Goal: Task Accomplishment & Management: Use online tool/utility

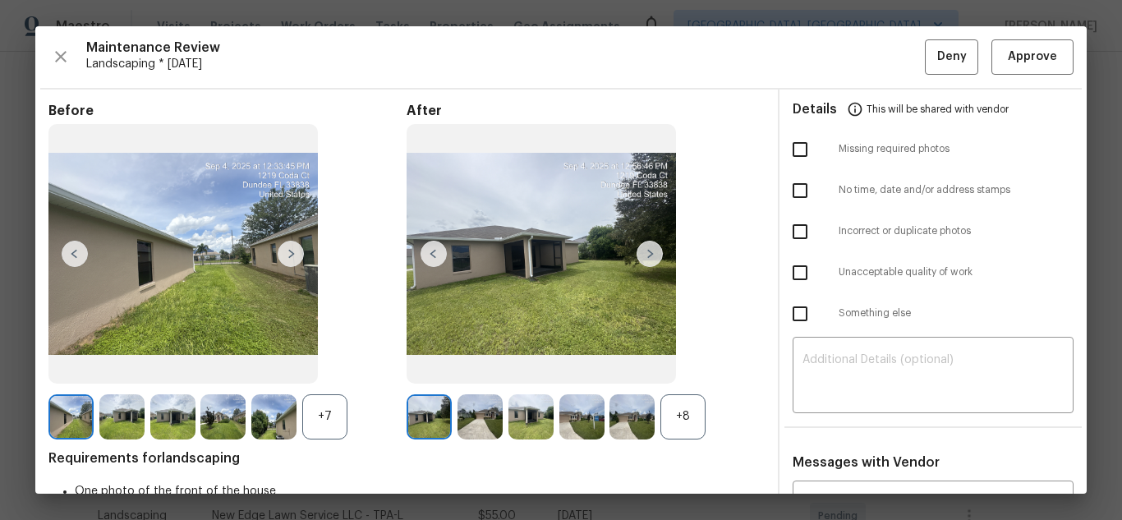
scroll to position [328, 0]
click at [1035, 57] on span "Approve" at bounding box center [1031, 57] width 49 height 21
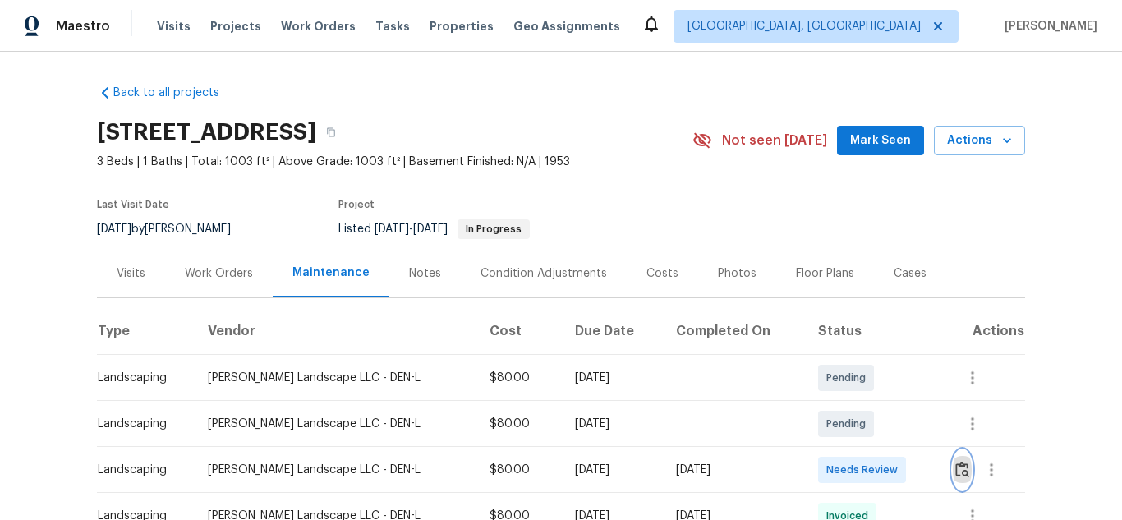
click at [954, 458] on button "button" at bounding box center [961, 469] width 19 height 39
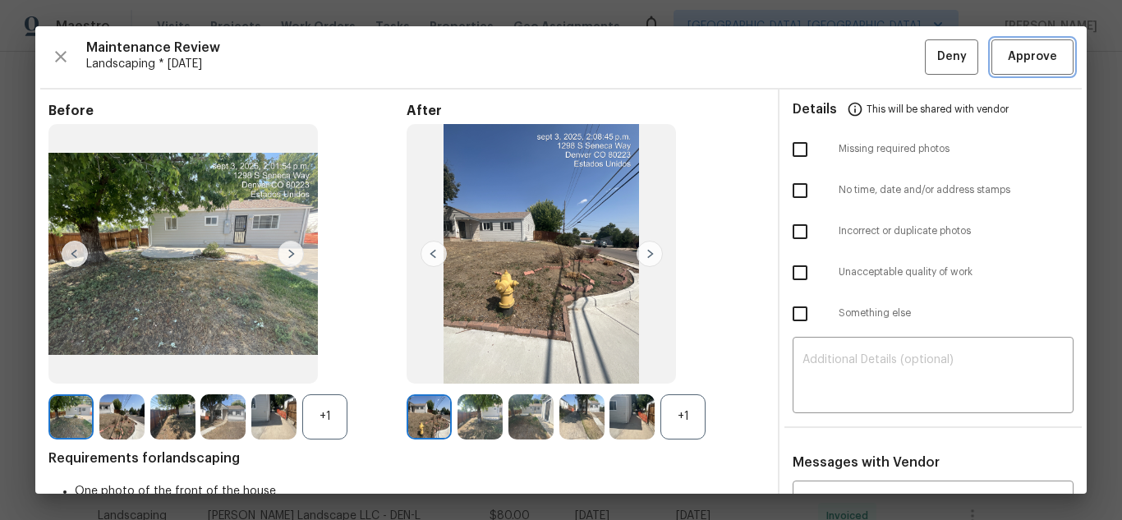
click at [1015, 67] on span "Approve" at bounding box center [1031, 57] width 49 height 21
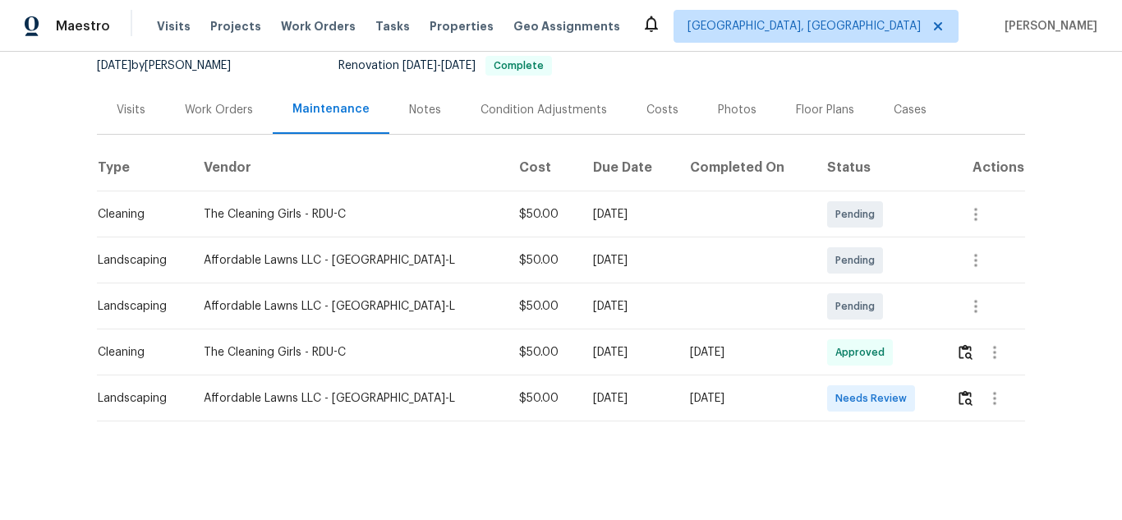
scroll to position [176, 0]
click at [958, 390] on img "button" at bounding box center [965, 398] width 14 height 16
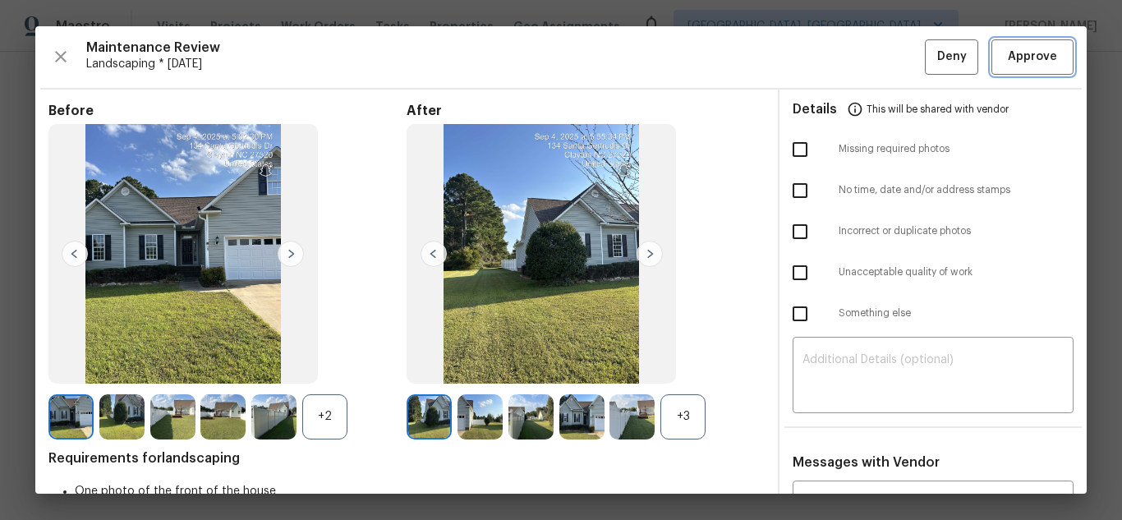
click at [1024, 64] on span "Approve" at bounding box center [1031, 57] width 49 height 21
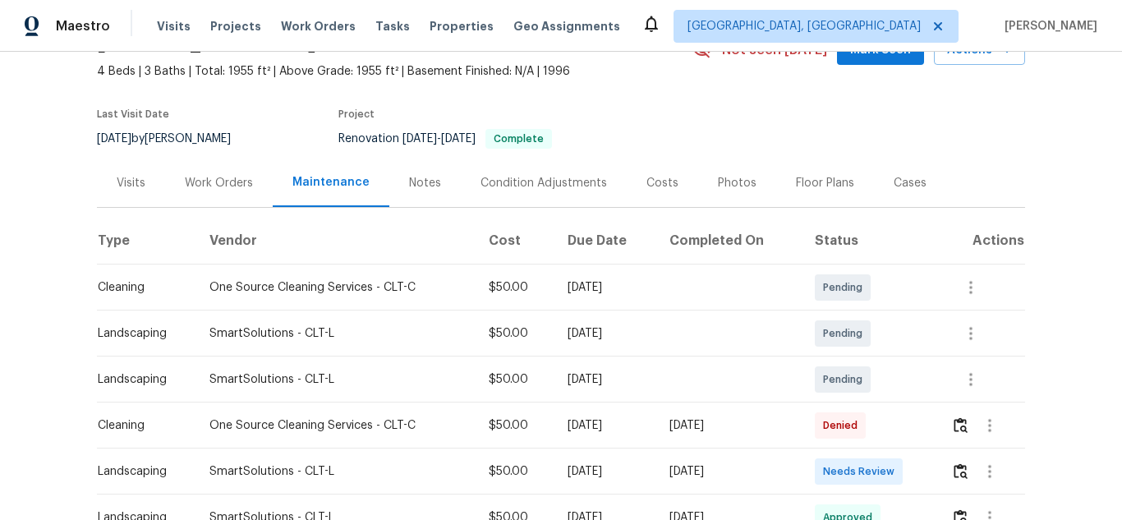
scroll to position [246, 0]
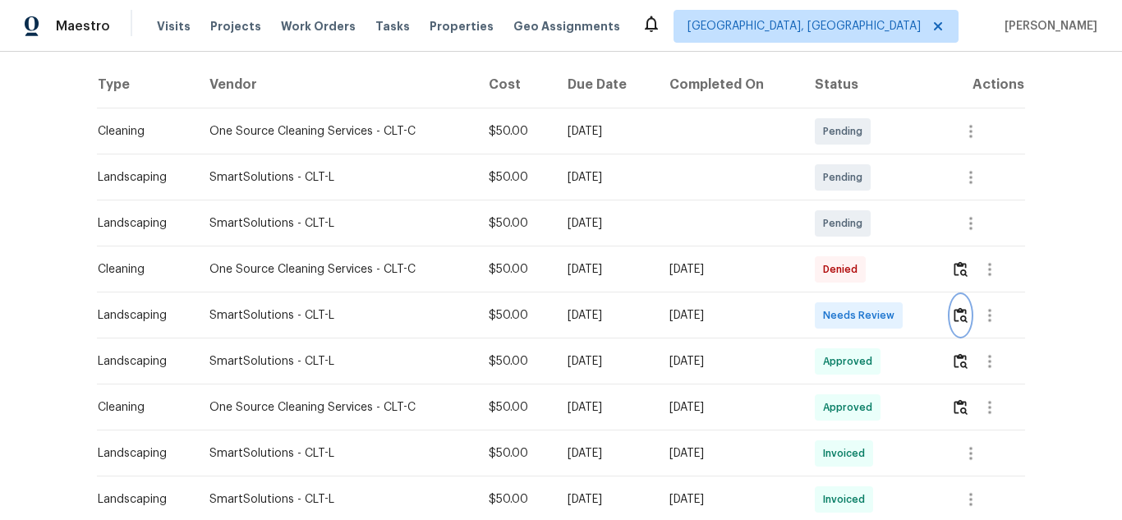
click at [962, 324] on button "button" at bounding box center [960, 315] width 19 height 39
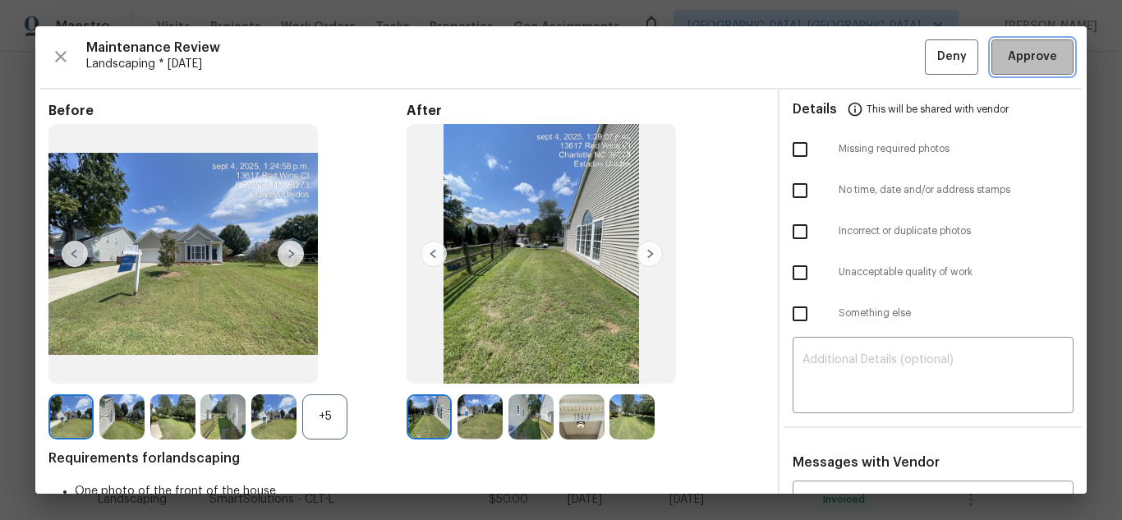
click at [1007, 66] on span "Approve" at bounding box center [1031, 57] width 49 height 21
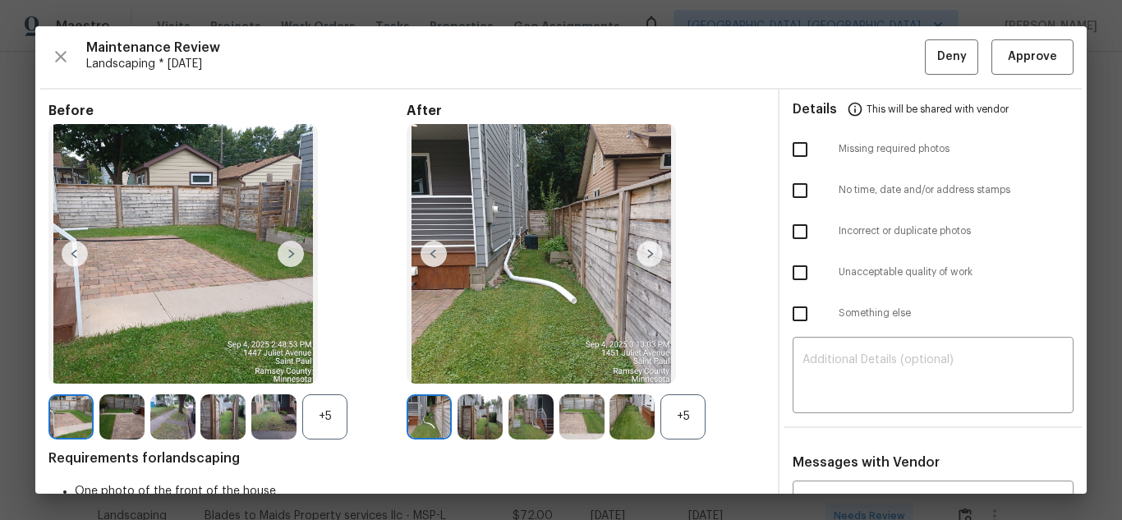
scroll to position [328, 0]
click at [1017, 67] on span "Approve" at bounding box center [1031, 57] width 49 height 21
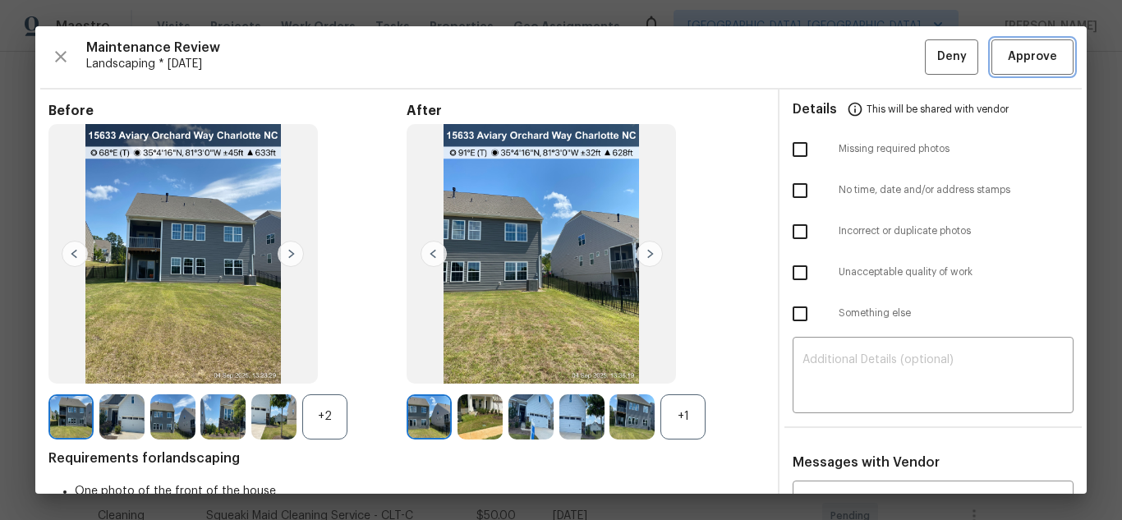
click at [1004, 60] on span "Approve" at bounding box center [1032, 57] width 56 height 21
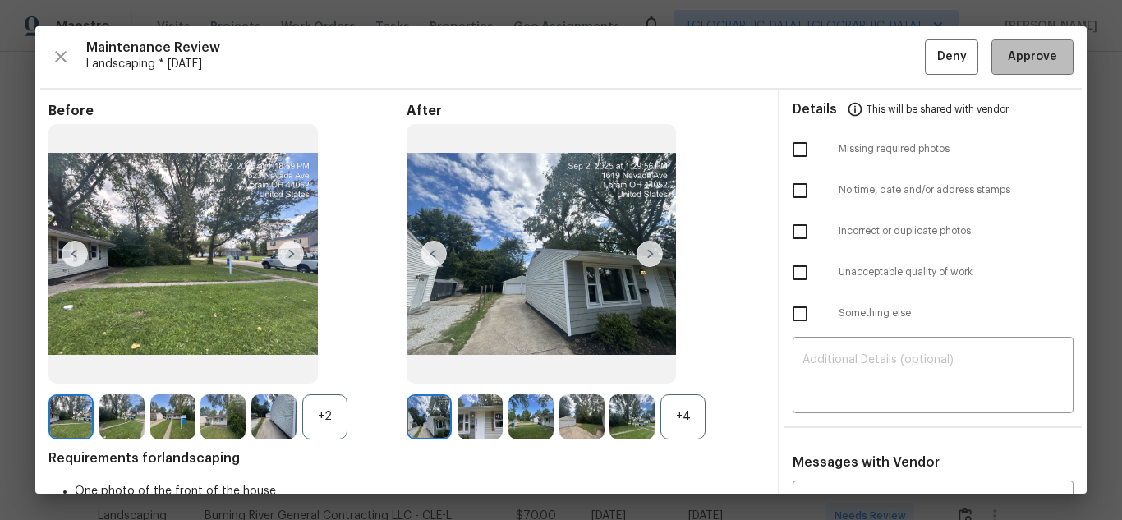
click at [1021, 71] on button "Approve" at bounding box center [1032, 56] width 82 height 35
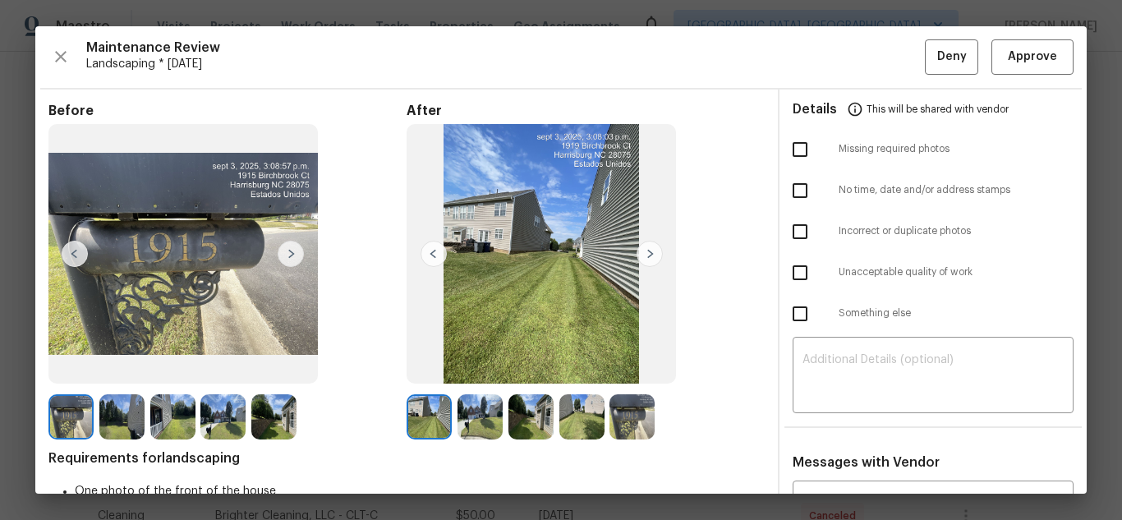
scroll to position [328, 0]
click at [1032, 59] on span "Approve" at bounding box center [1031, 57] width 49 height 21
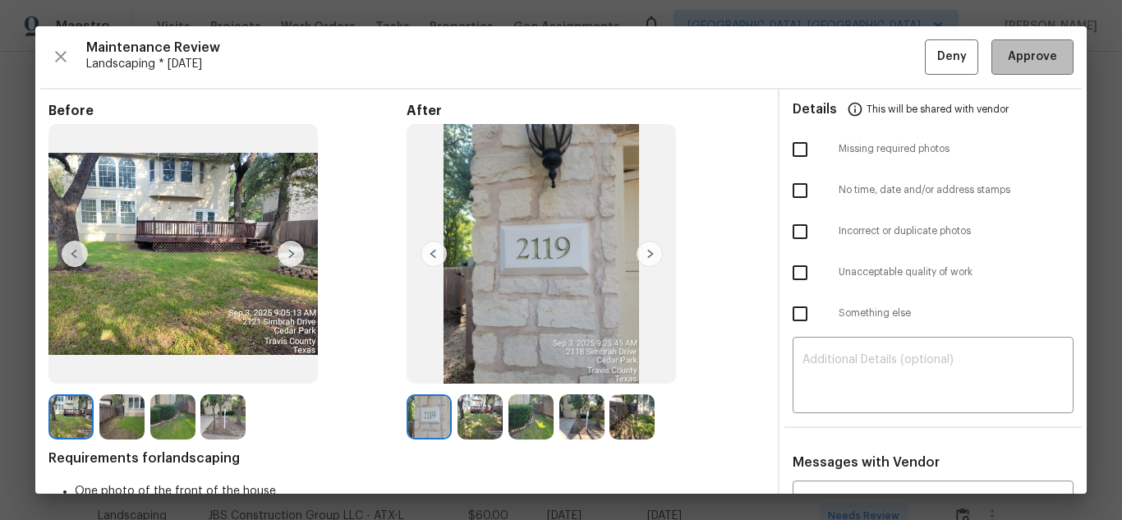
click at [1017, 52] on span "Approve" at bounding box center [1031, 57] width 49 height 21
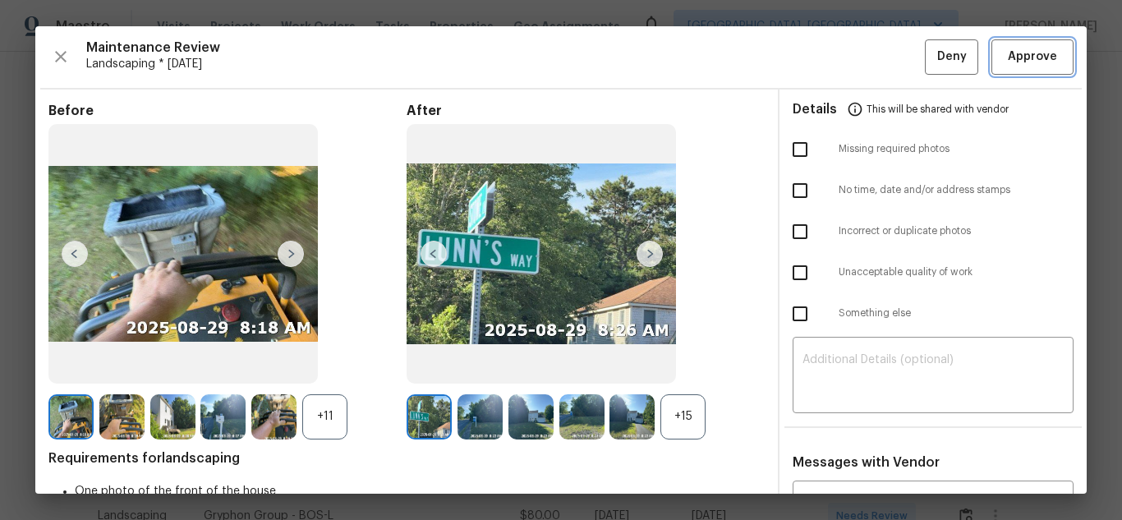
scroll to position [246, 0]
click at [1032, 53] on span "Approve" at bounding box center [1031, 57] width 49 height 21
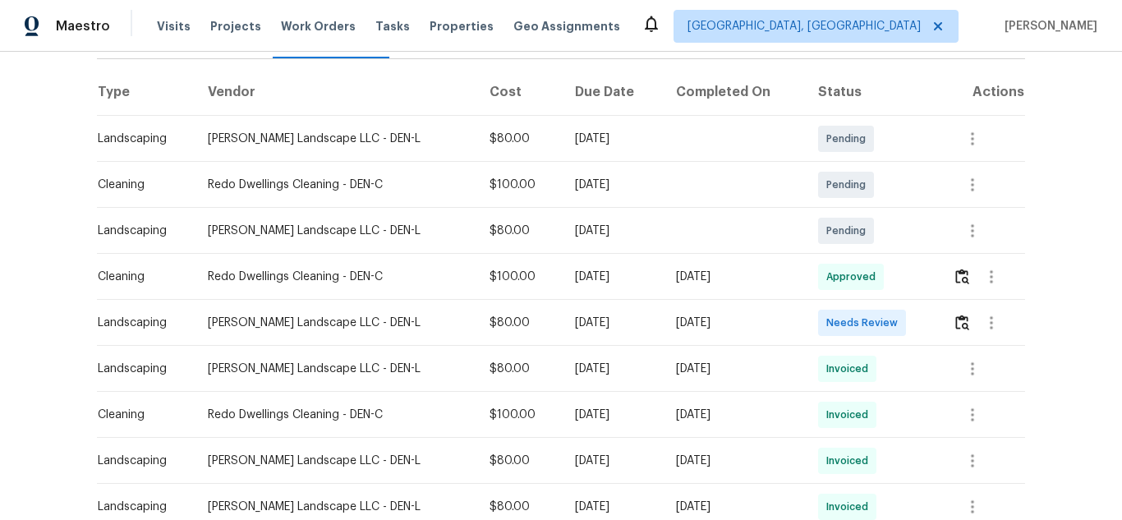
scroll to position [246, 0]
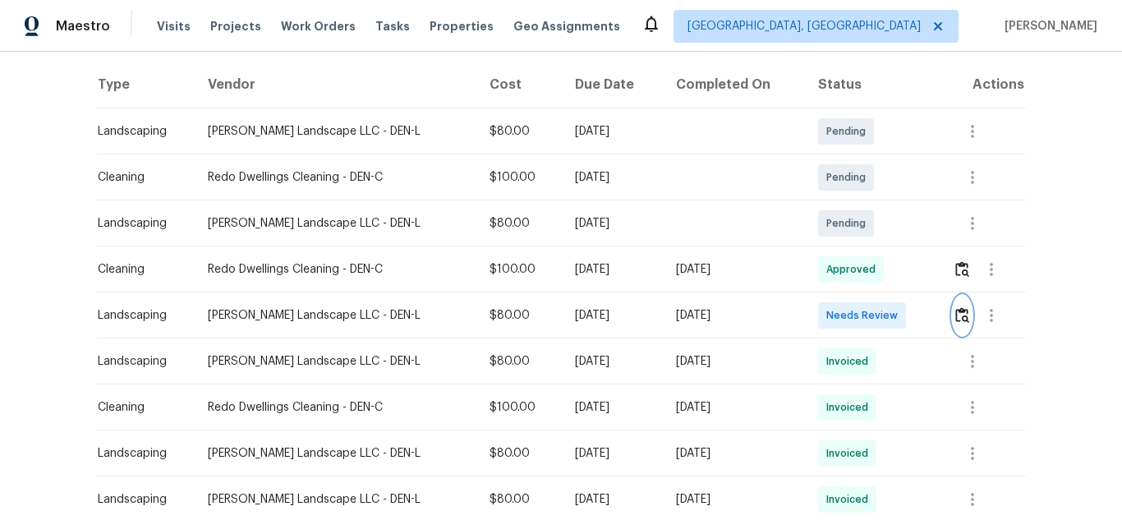
click at [957, 314] on img "button" at bounding box center [962, 315] width 14 height 16
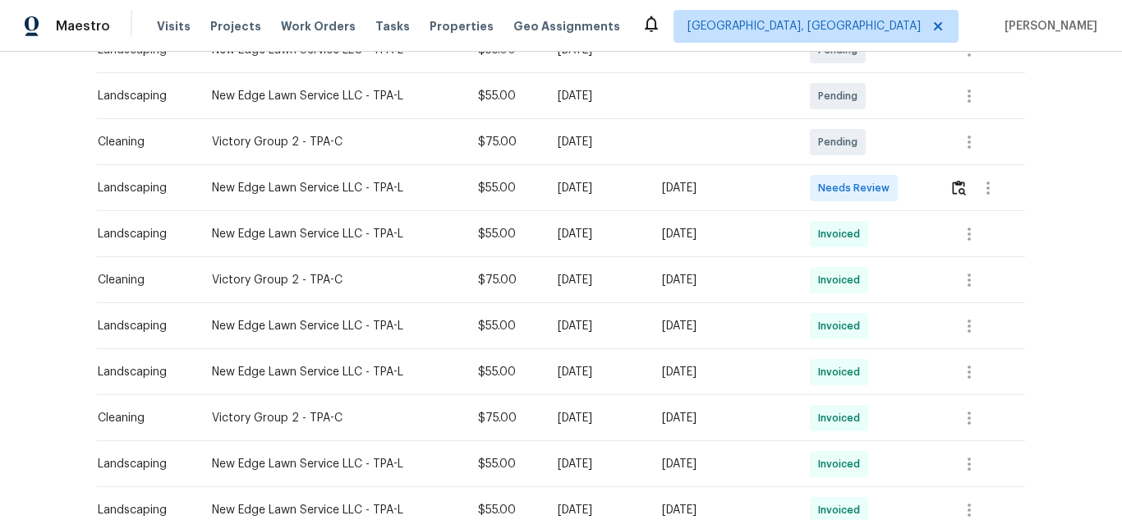
scroll to position [328, 0]
click at [959, 195] on button "button" at bounding box center [958, 187] width 19 height 39
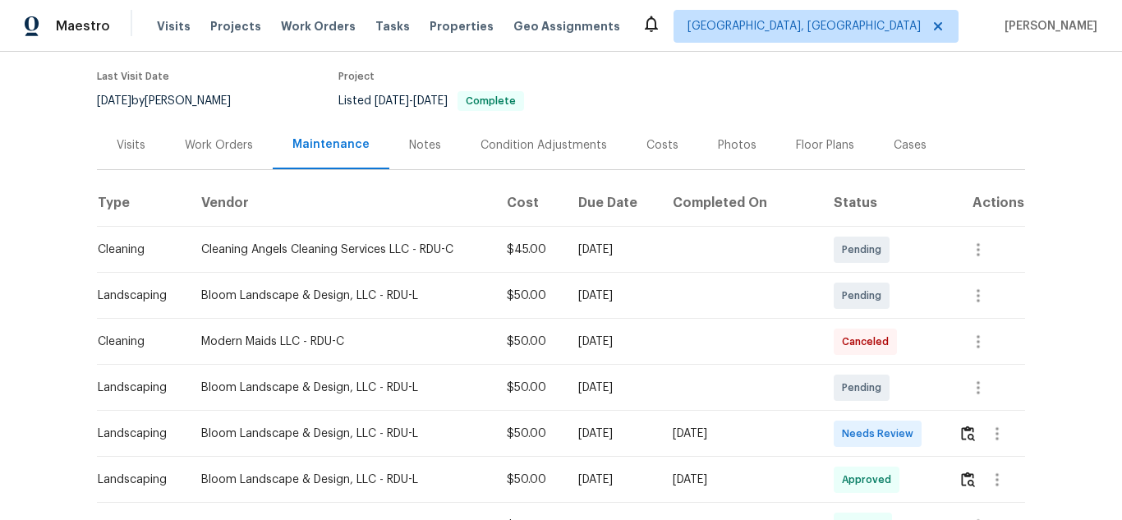
scroll to position [246, 0]
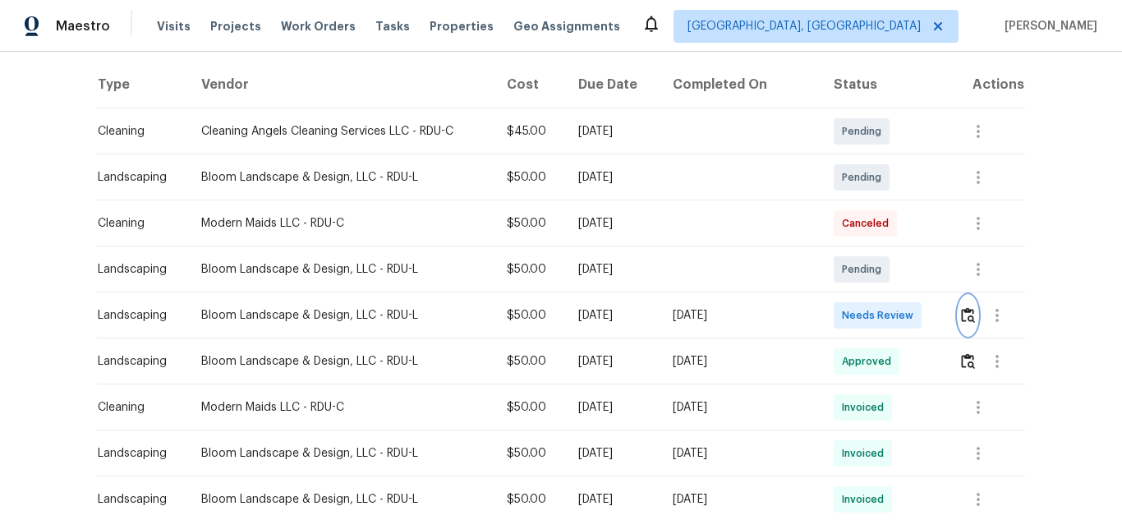
click at [964, 323] on img "button" at bounding box center [968, 315] width 14 height 16
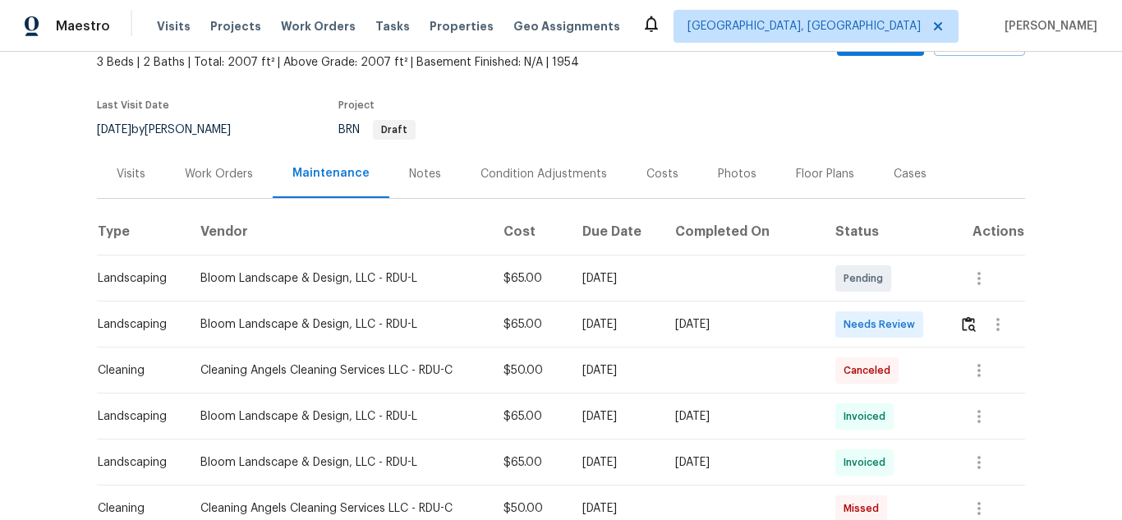
scroll to position [246, 0]
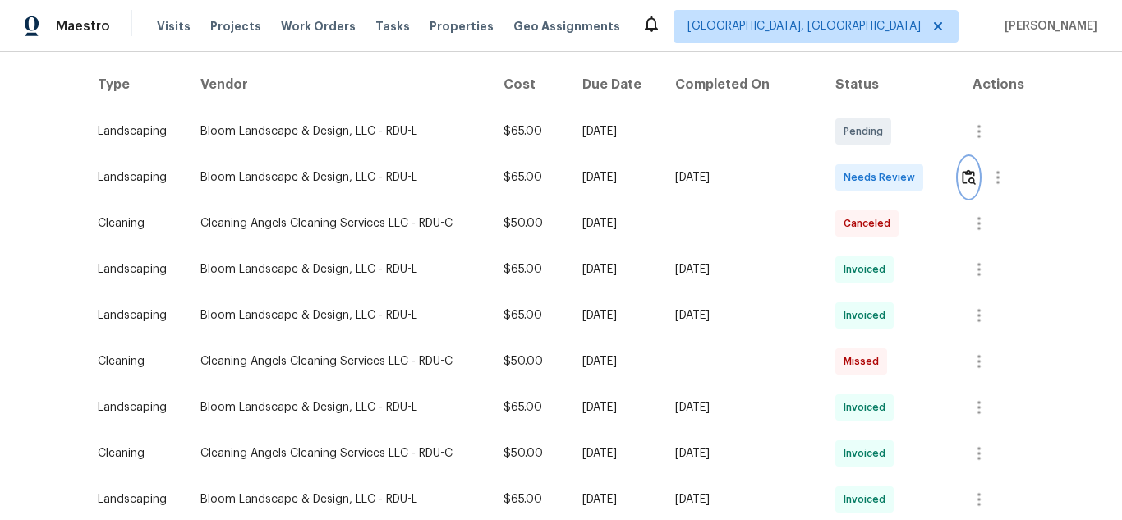
click at [962, 177] on img "button" at bounding box center [969, 177] width 14 height 16
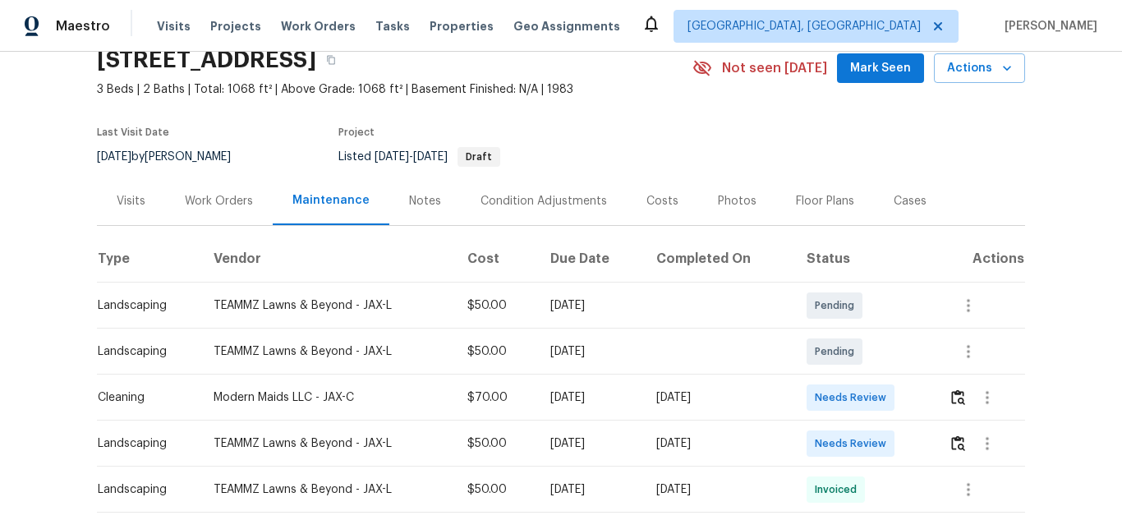
scroll to position [246, 0]
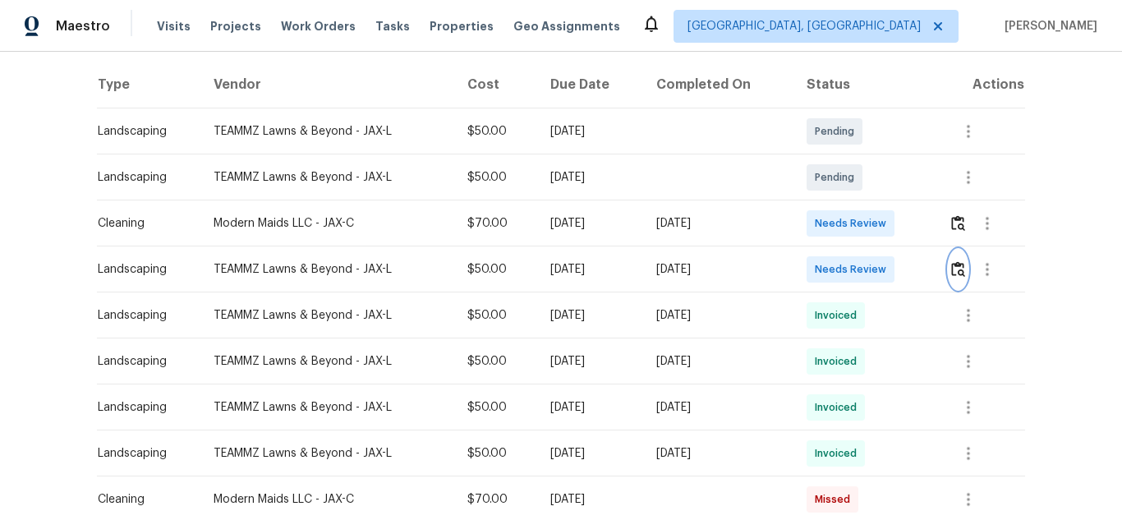
click at [952, 272] on img "button" at bounding box center [958, 269] width 14 height 16
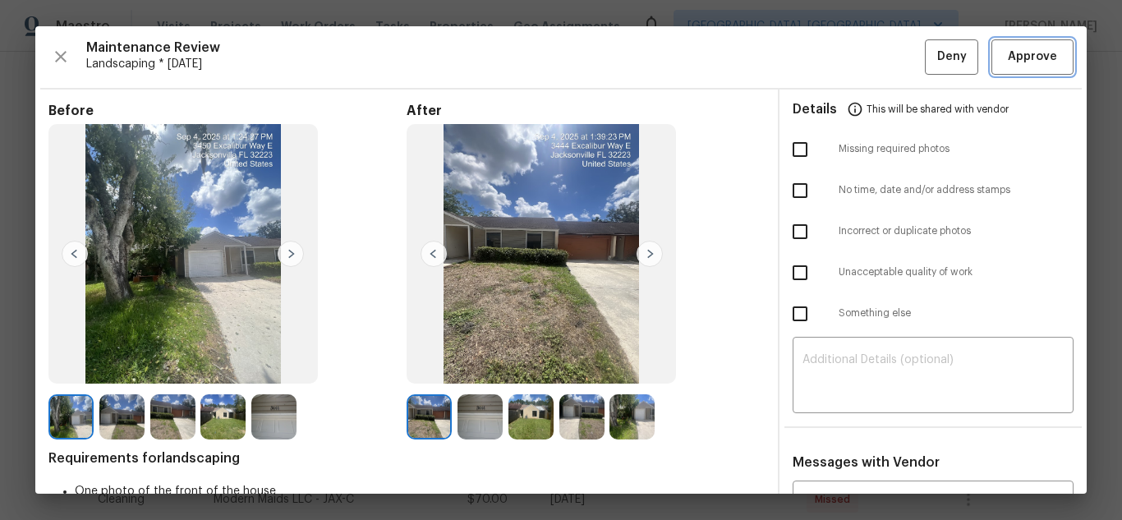
click at [1011, 48] on span "Approve" at bounding box center [1031, 57] width 49 height 21
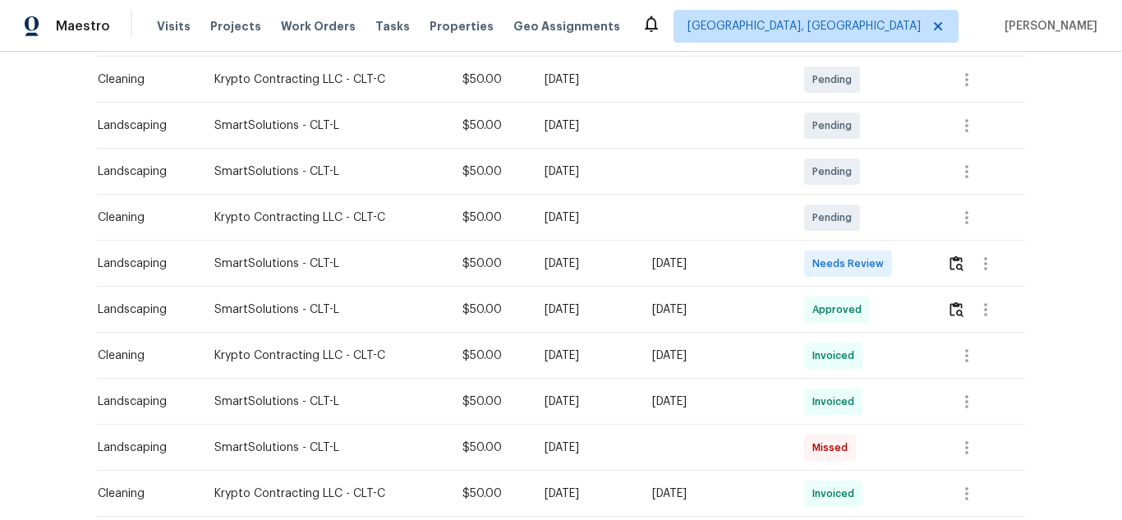
scroll to position [328, 0]
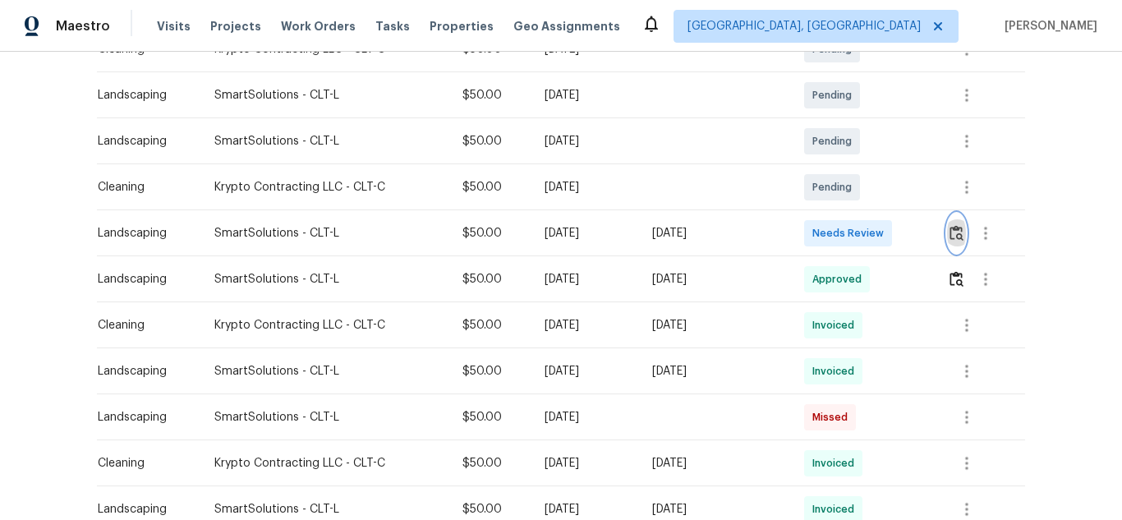
click at [962, 238] on button "button" at bounding box center [956, 232] width 19 height 39
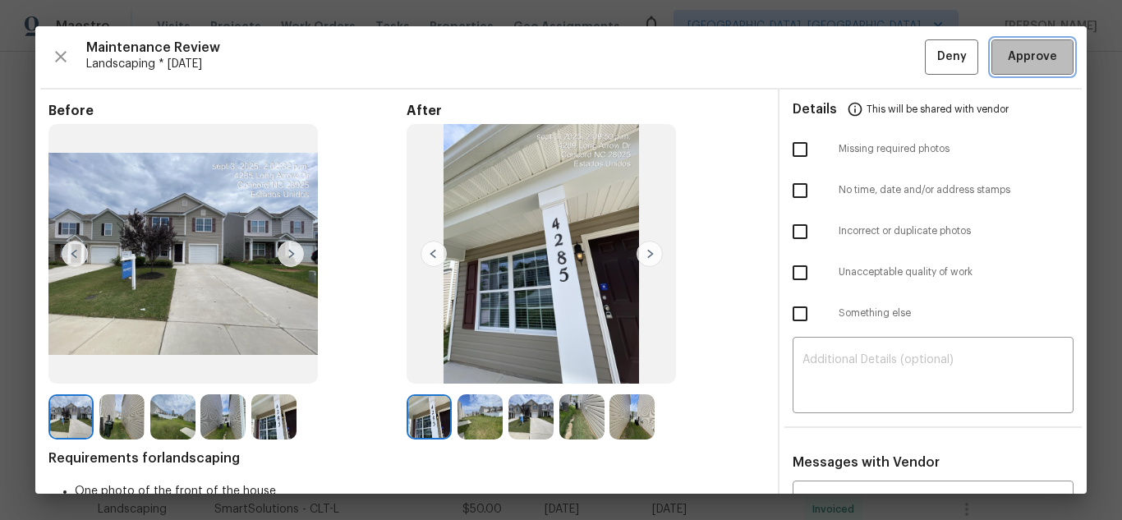
click at [1007, 66] on span "Approve" at bounding box center [1031, 57] width 49 height 21
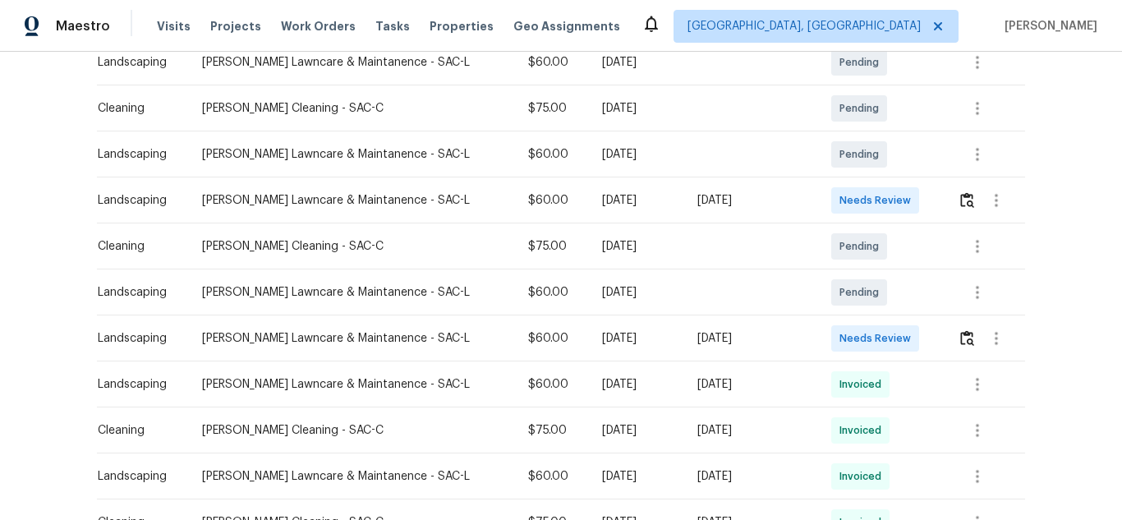
scroll to position [328, 0]
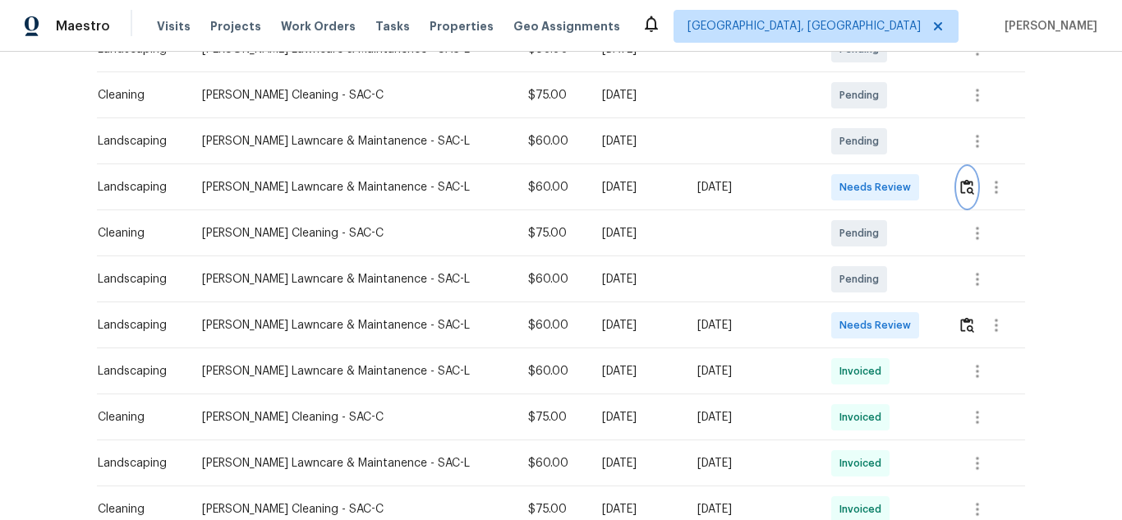
click at [961, 184] on img "button" at bounding box center [967, 187] width 14 height 16
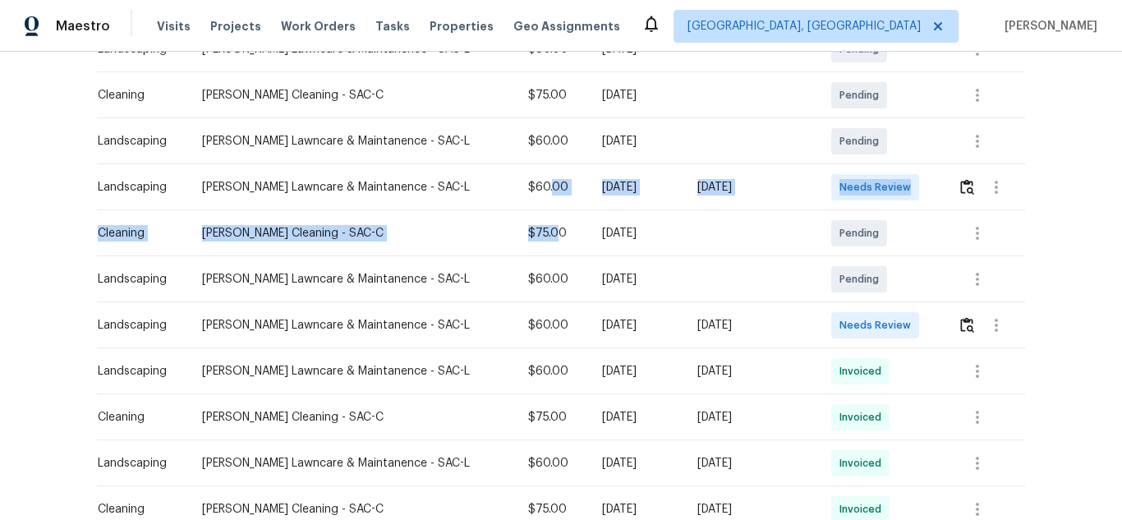
drag, startPoint x: 508, startPoint y: 190, endPoint x: 512, endPoint y: 229, distance: 39.6
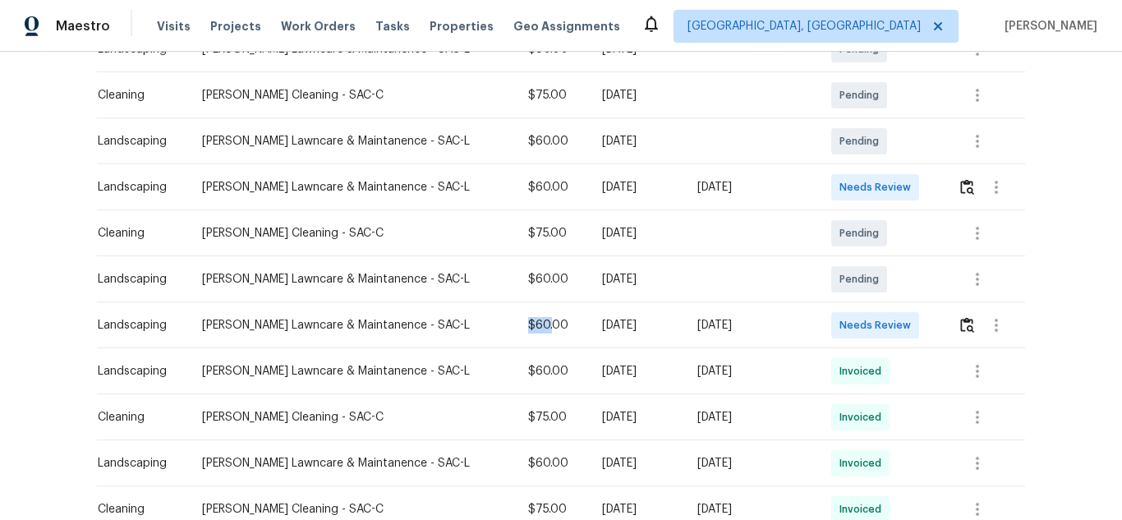
drag, startPoint x: 512, startPoint y: 318, endPoint x: 480, endPoint y: 320, distance: 32.9
click at [515, 320] on td "$60.00" at bounding box center [552, 325] width 74 height 46
drag, startPoint x: 506, startPoint y: 190, endPoint x: 472, endPoint y: 190, distance: 33.7
click at [515, 190] on td "$60.00" at bounding box center [552, 187] width 74 height 46
click at [960, 326] on img "button" at bounding box center [967, 325] width 14 height 16
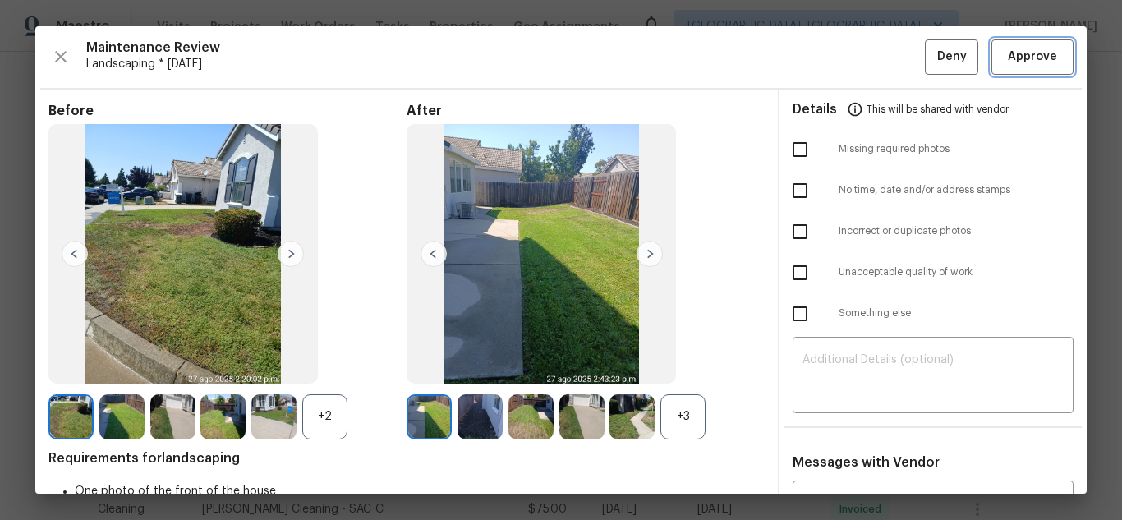
click at [1009, 64] on span "Approve" at bounding box center [1031, 57] width 49 height 21
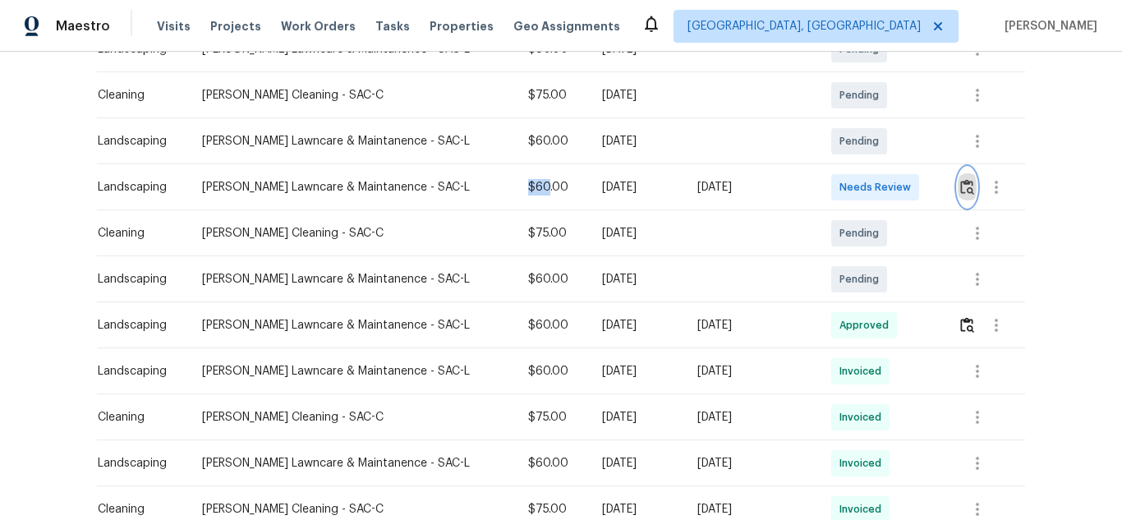
click at [960, 191] on img "button" at bounding box center [967, 187] width 14 height 16
click at [960, 187] on img "button" at bounding box center [967, 187] width 14 height 16
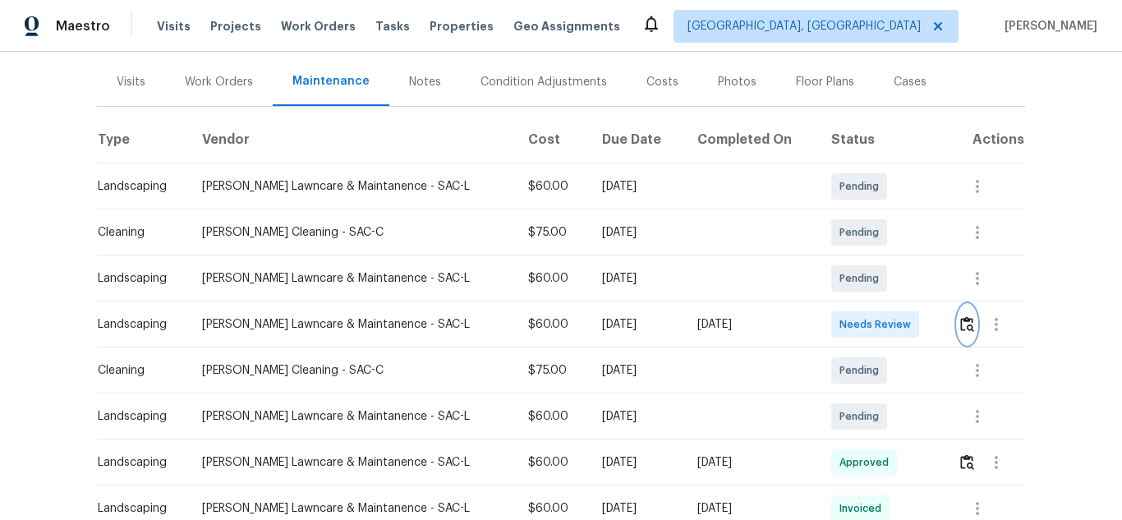
scroll to position [246, 0]
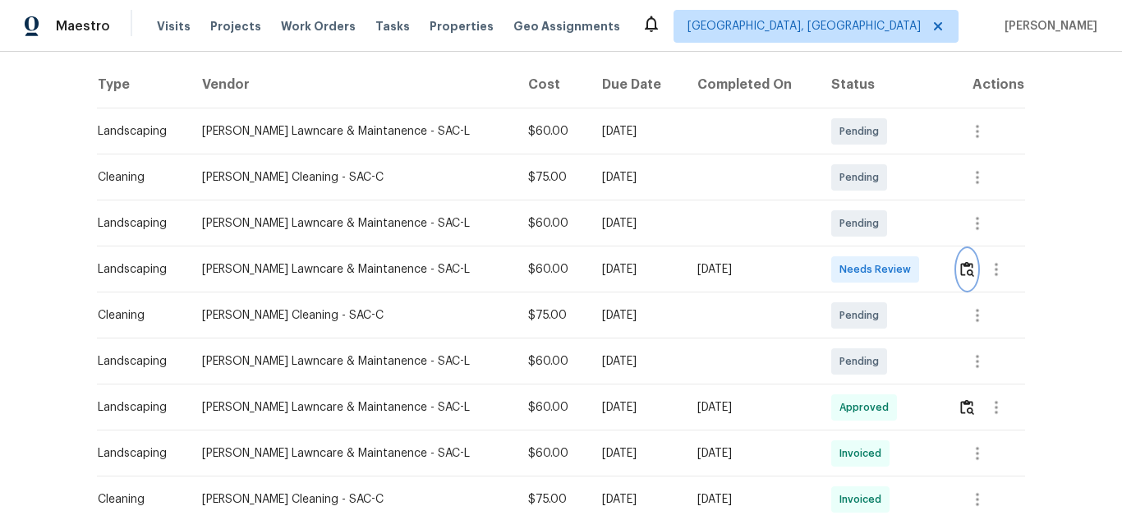
click at [964, 257] on button "button" at bounding box center [966, 269] width 19 height 39
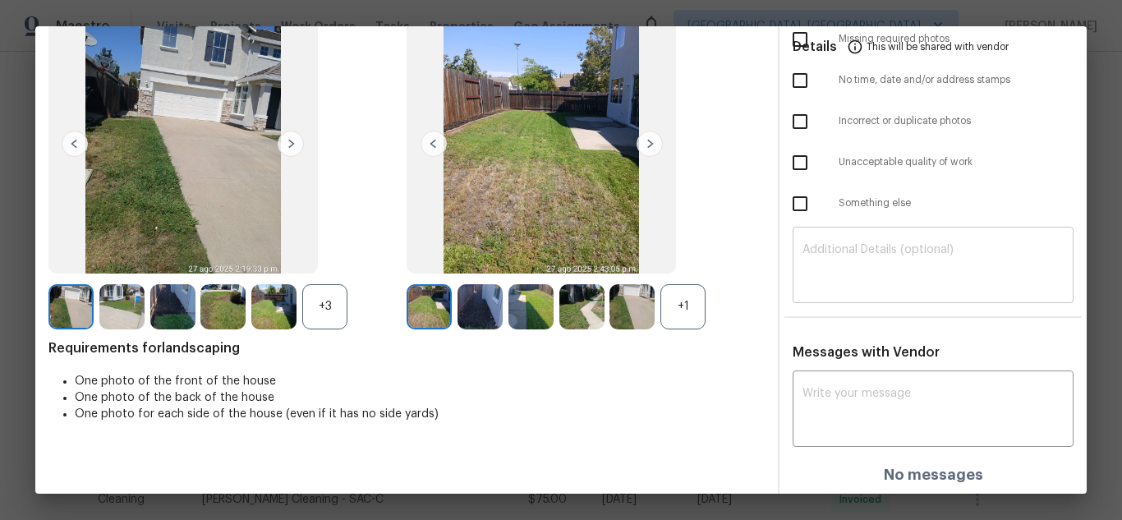
scroll to position [112, 0]
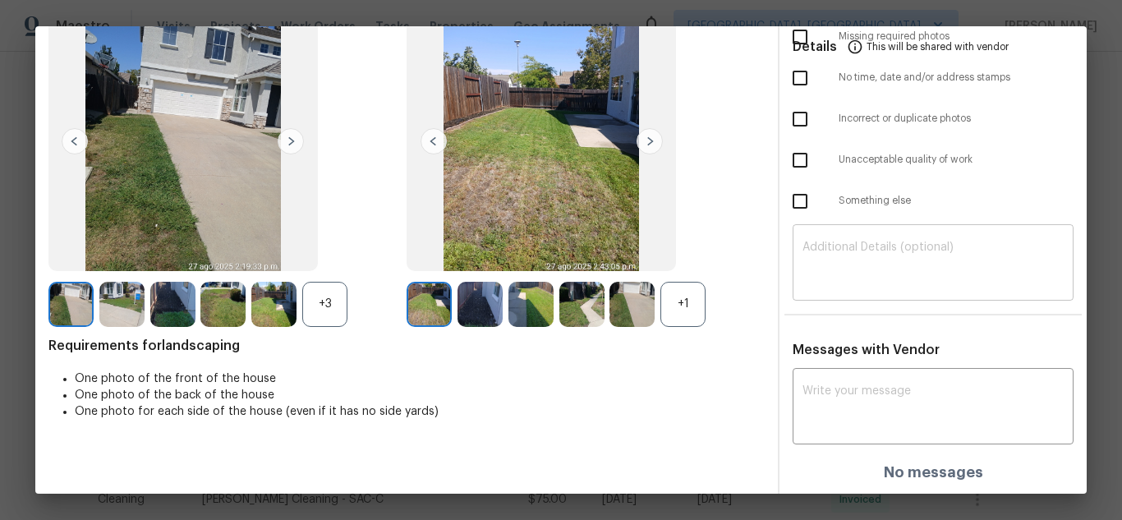
click at [841, 251] on textarea at bounding box center [932, 264] width 261 height 46
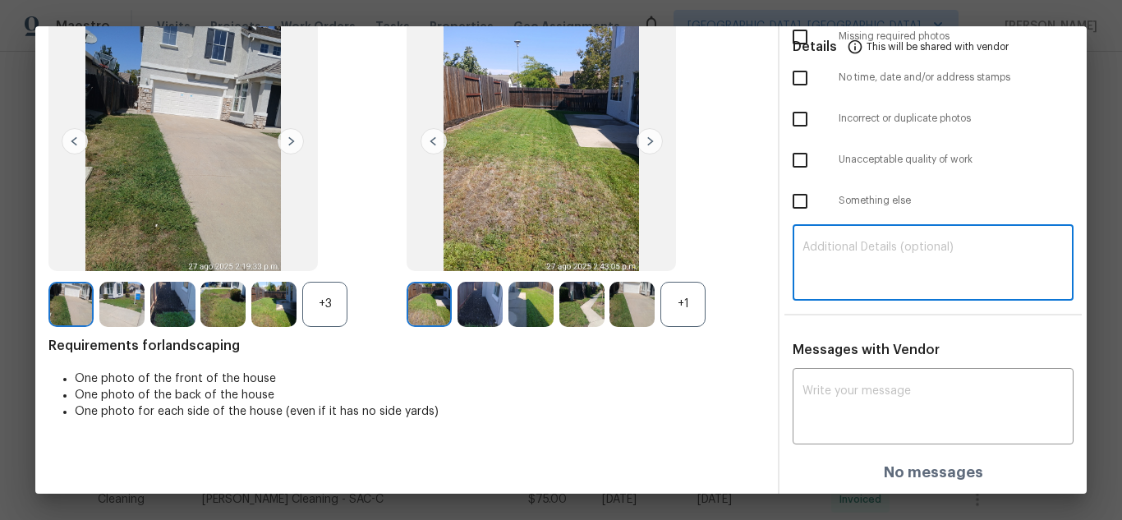
paste textarea "Maintenance Audit Team: Hello! Unfortunately this landscaping visit completed o…"
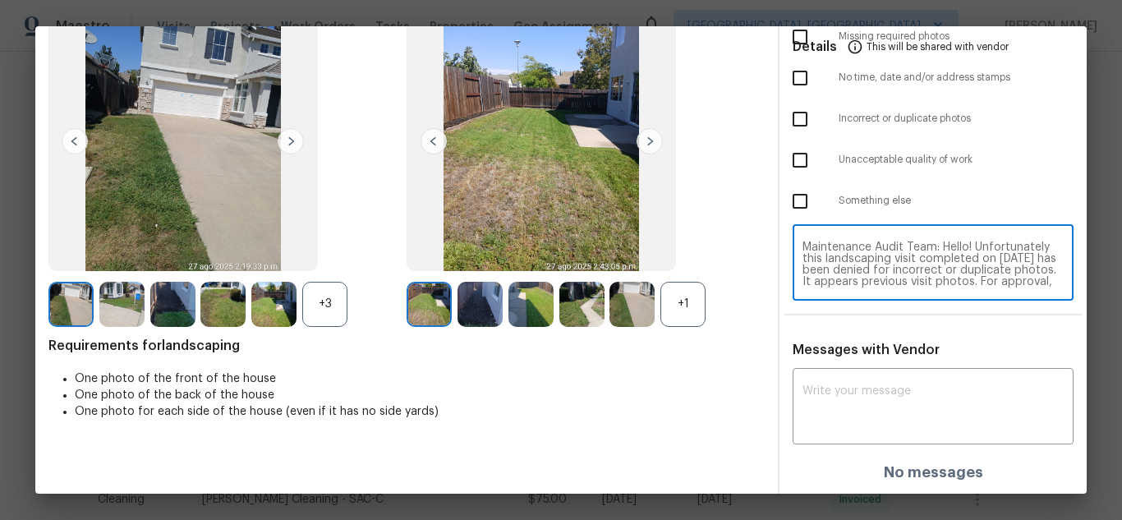
scroll to position [69, 0]
type textarea "Maintenance Audit Team: Hello! Unfortunately this landscaping visit completed o…"
click at [884, 392] on textarea at bounding box center [932, 408] width 261 height 46
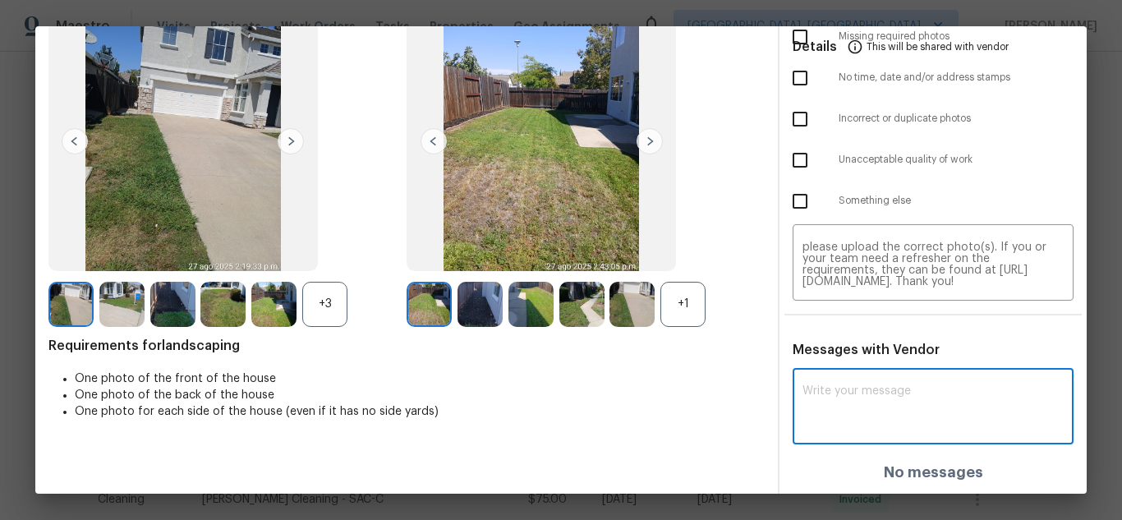
paste textarea "Maintenance Audit Team: Hello! Unfortunately this landscaping visit completed o…"
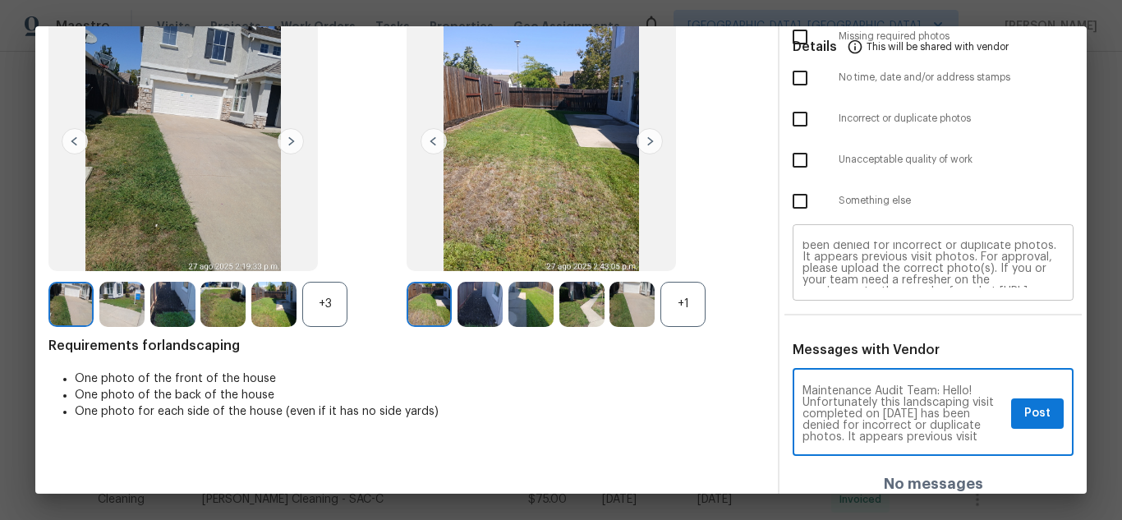
scroll to position [0, 0]
type textarea "Maintenance Audit Team: Hello! Unfortunately this landscaping visit completed o…"
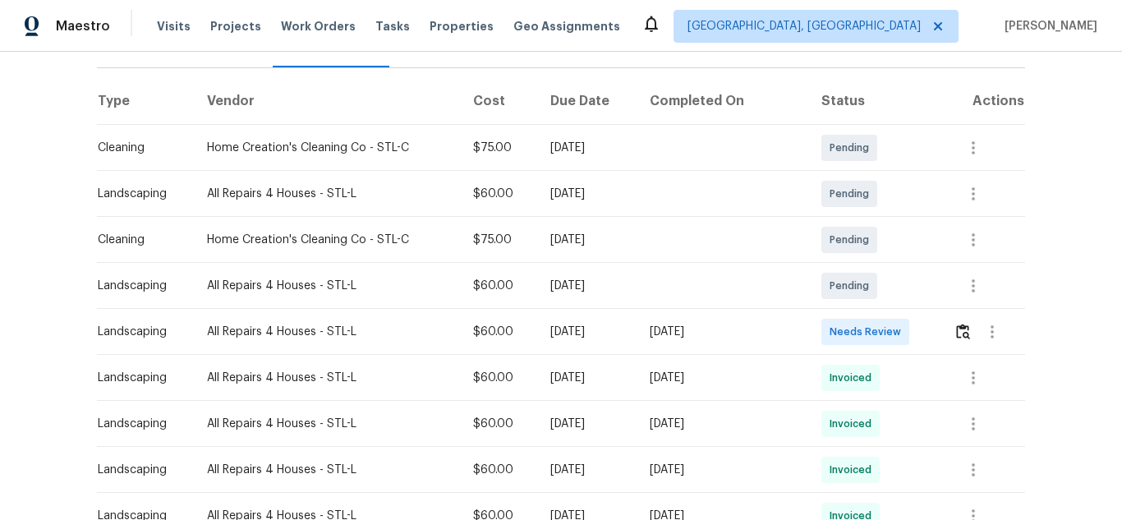
scroll to position [328, 0]
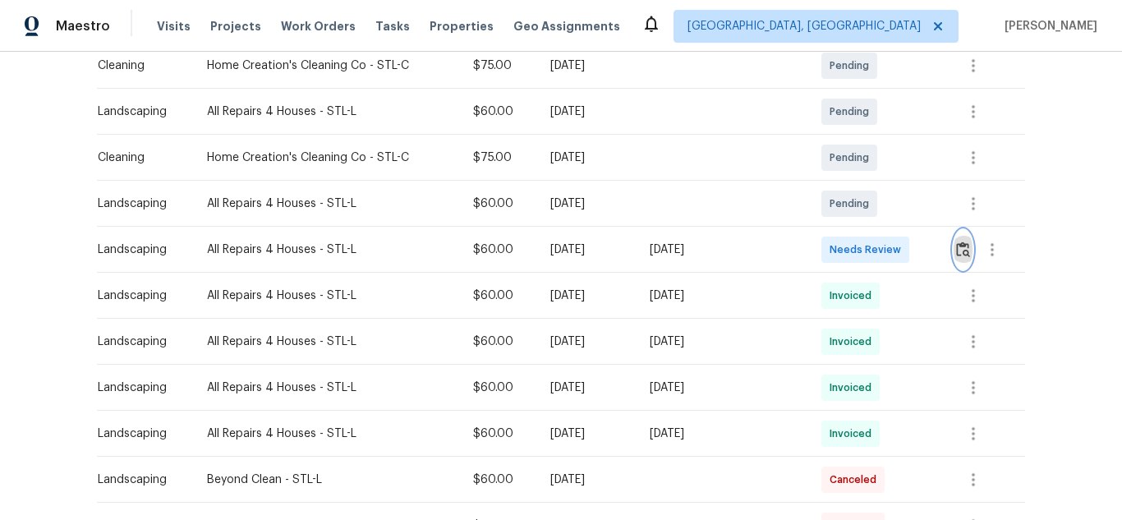
click at [962, 241] on img "button" at bounding box center [963, 249] width 14 height 16
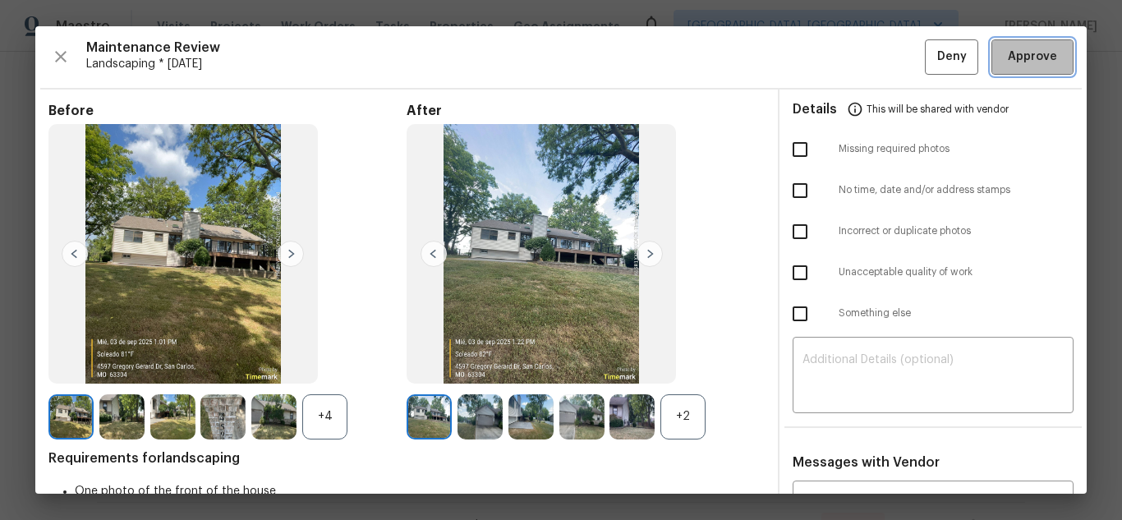
click at [1004, 61] on span "Approve" at bounding box center [1032, 57] width 56 height 21
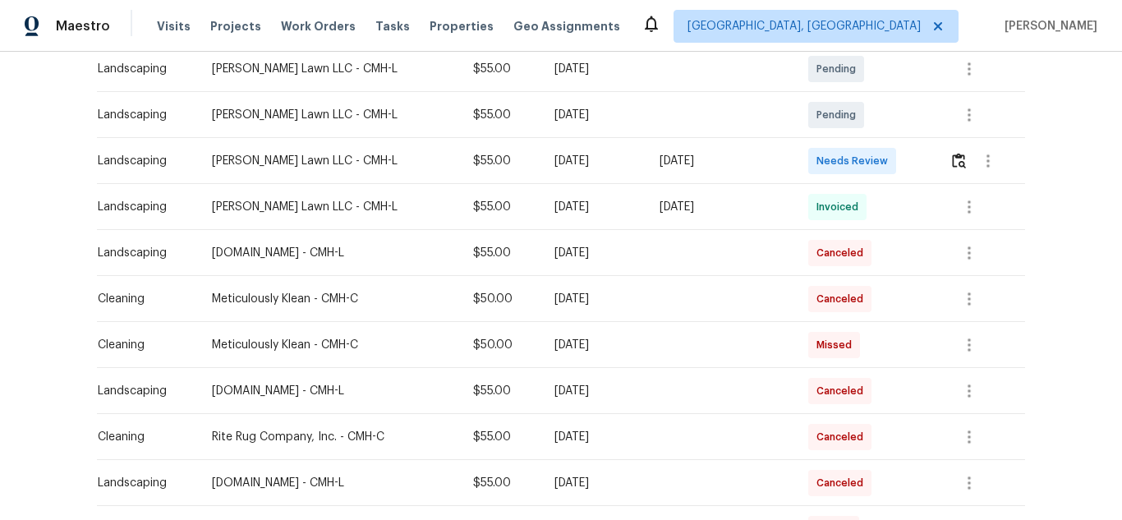
scroll to position [328, 0]
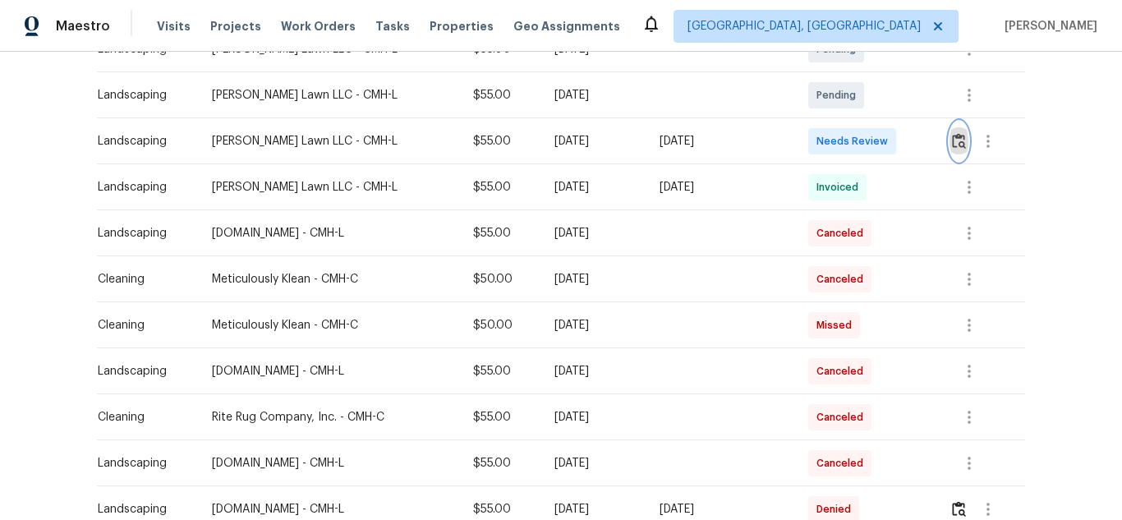
click at [957, 139] on img "button" at bounding box center [959, 141] width 14 height 16
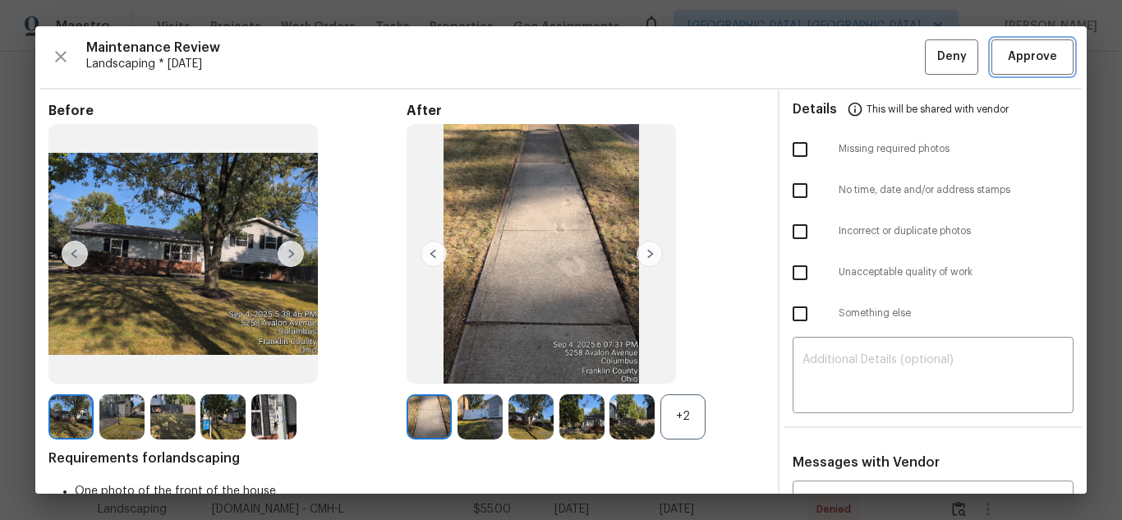
click at [1024, 63] on span "Approve" at bounding box center [1031, 57] width 49 height 21
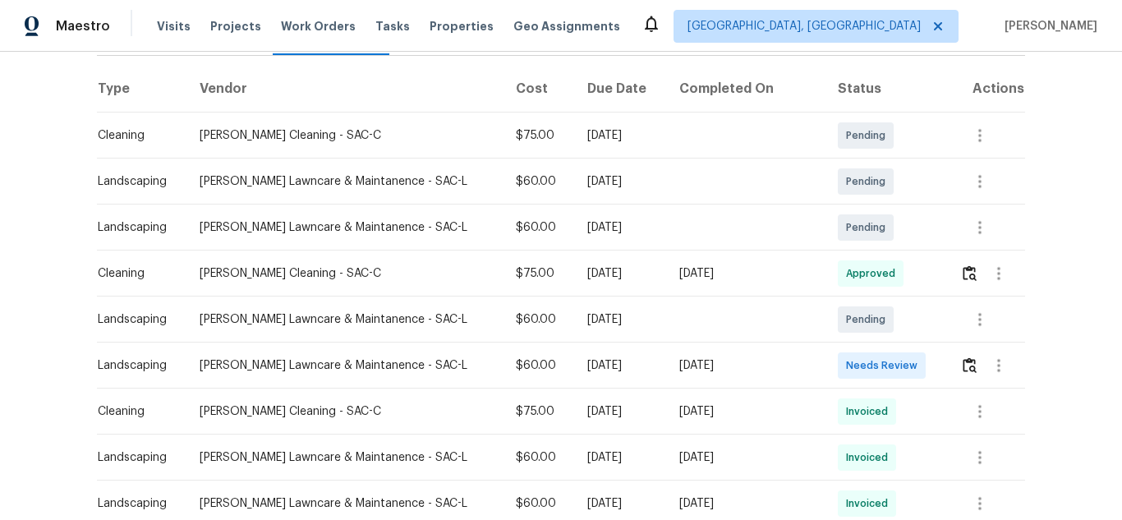
scroll to position [246, 0]
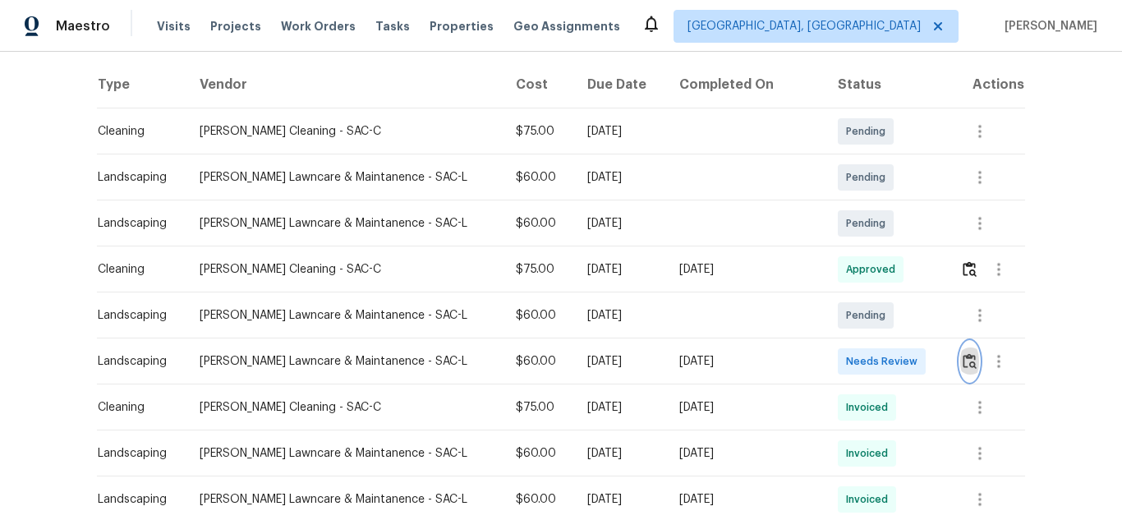
click at [962, 356] on img "button" at bounding box center [969, 361] width 14 height 16
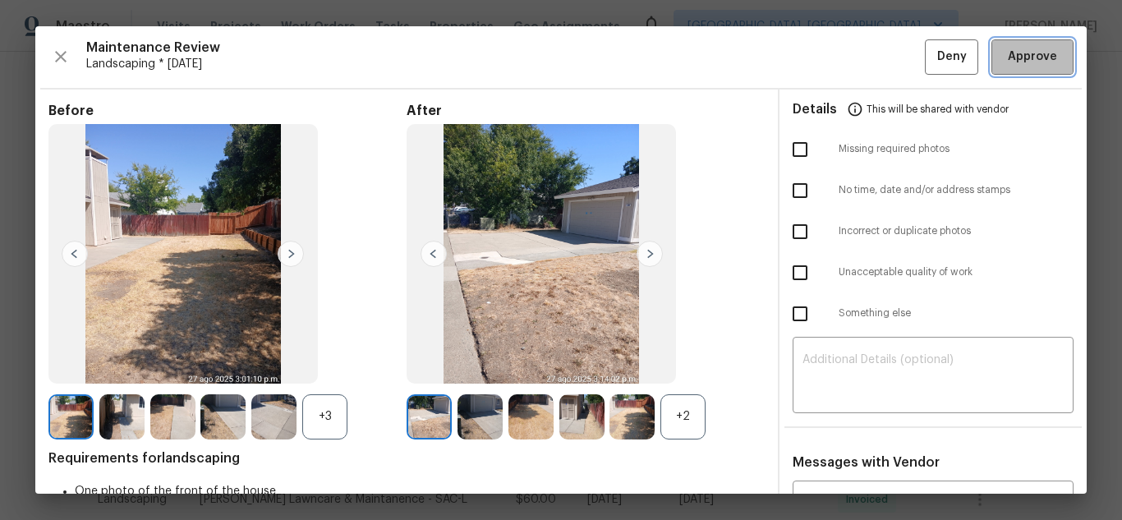
drag, startPoint x: 1021, startPoint y: 68, endPoint x: 537, endPoint y: 1, distance: 489.1
click at [1020, 68] on button "Approve" at bounding box center [1032, 56] width 82 height 35
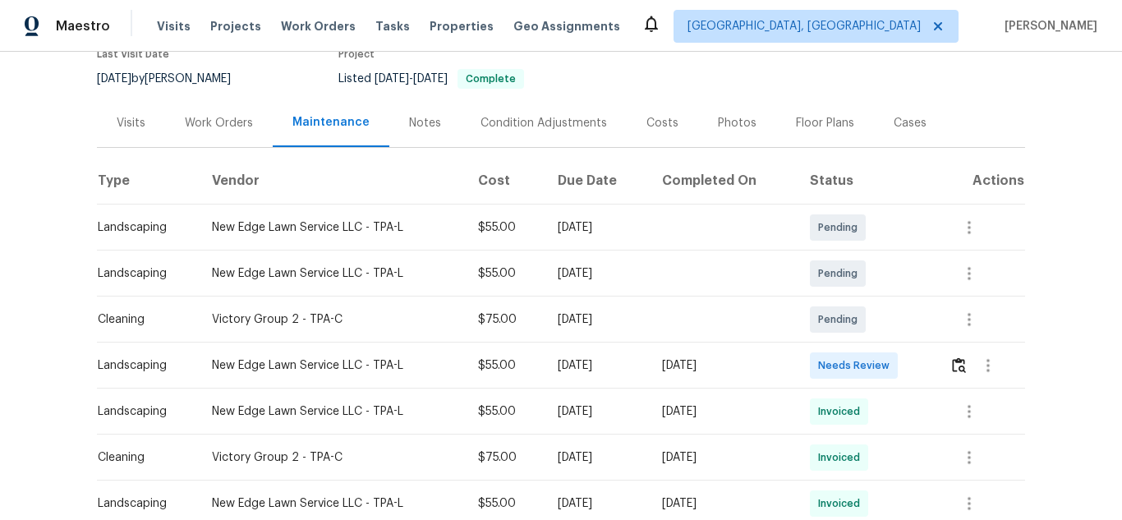
scroll to position [164, 0]
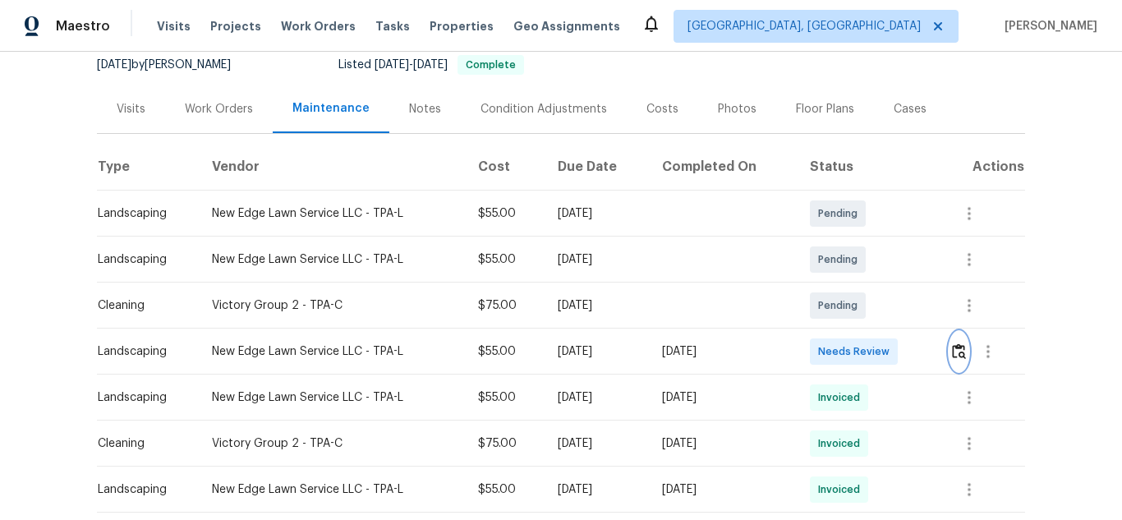
click at [954, 360] on button "button" at bounding box center [958, 351] width 19 height 39
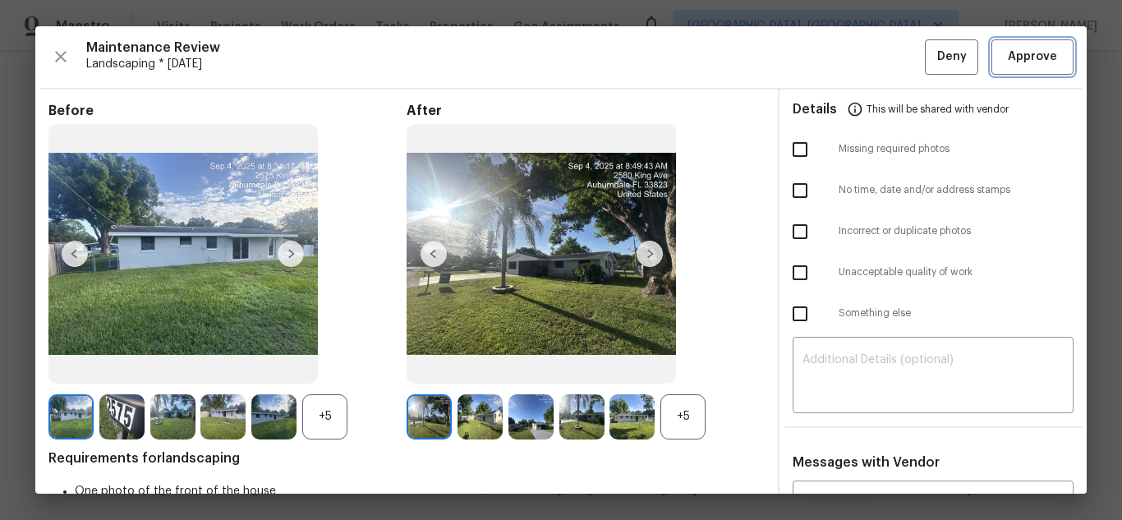
click at [1017, 62] on span "Approve" at bounding box center [1031, 57] width 49 height 21
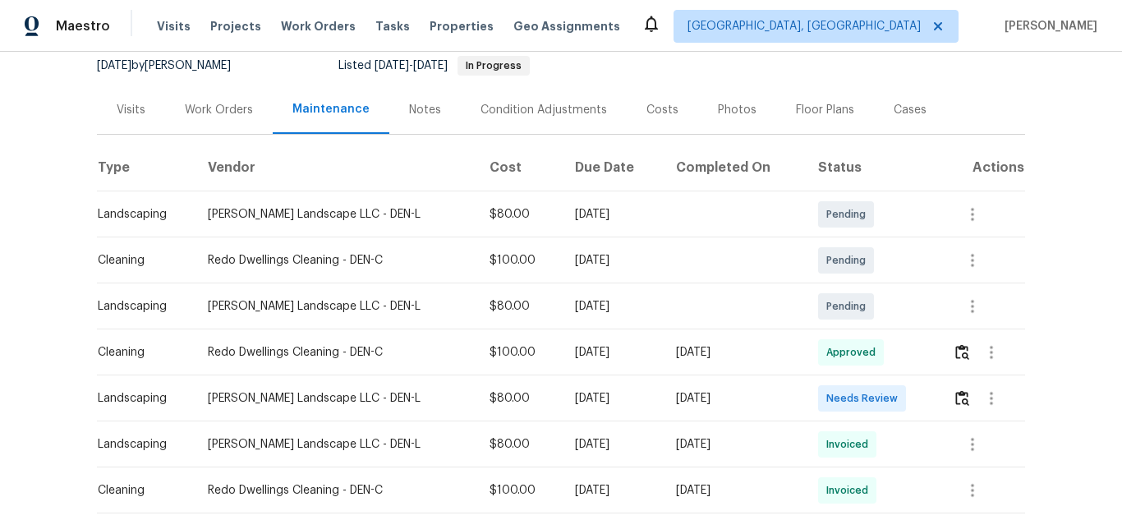
scroll to position [164, 0]
click at [952, 406] on div at bounding box center [987, 397] width 71 height 39
click at [964, 401] on button "button" at bounding box center [961, 397] width 19 height 39
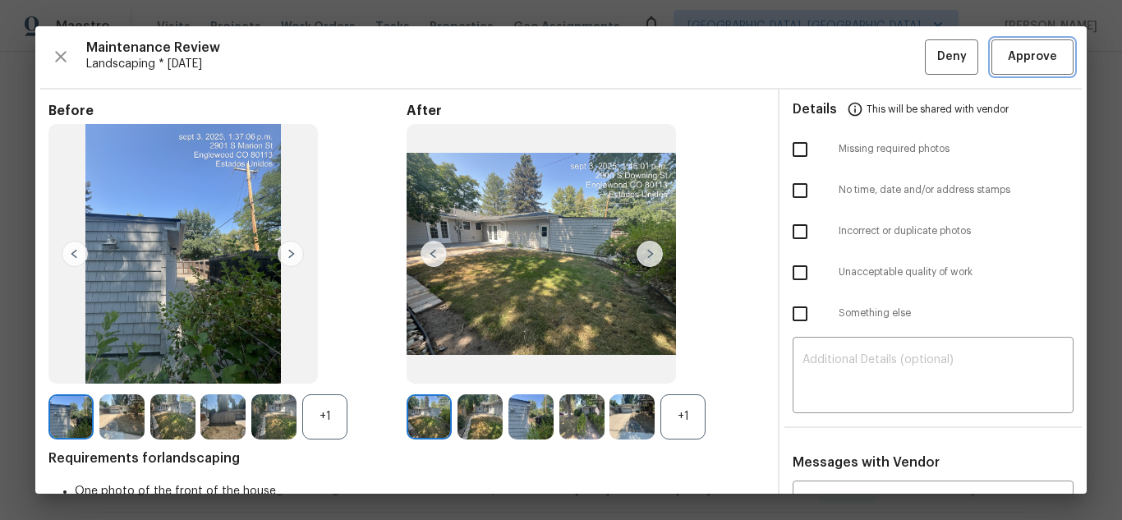
click at [1007, 53] on span "Approve" at bounding box center [1031, 57] width 49 height 21
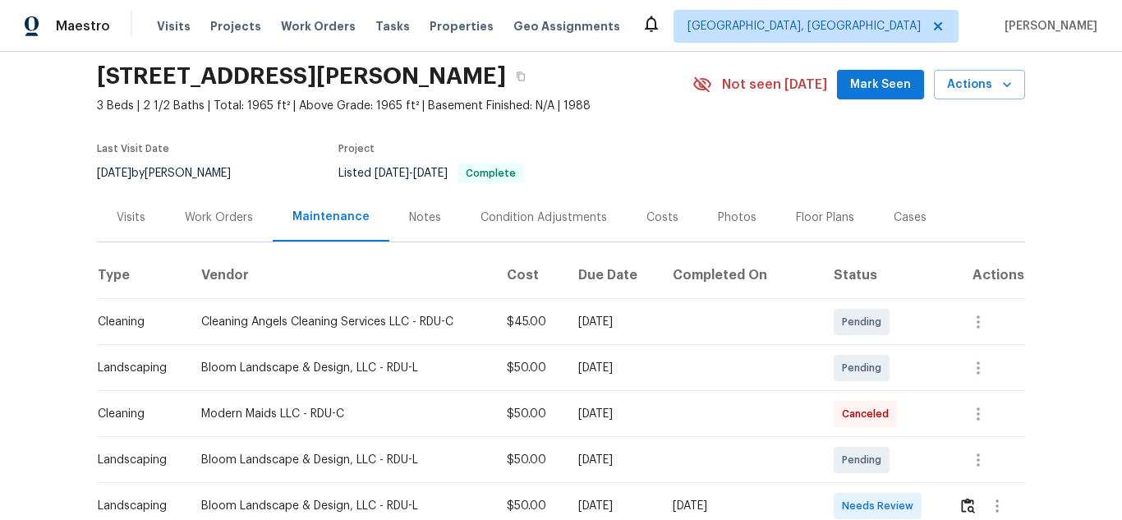
scroll to position [164, 0]
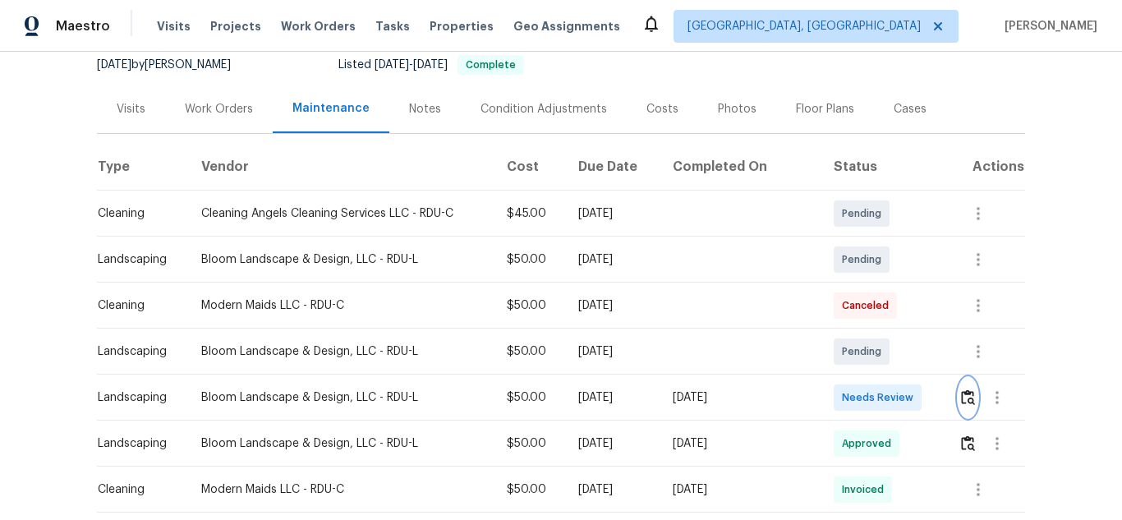
click at [962, 382] on button "button" at bounding box center [967, 397] width 19 height 39
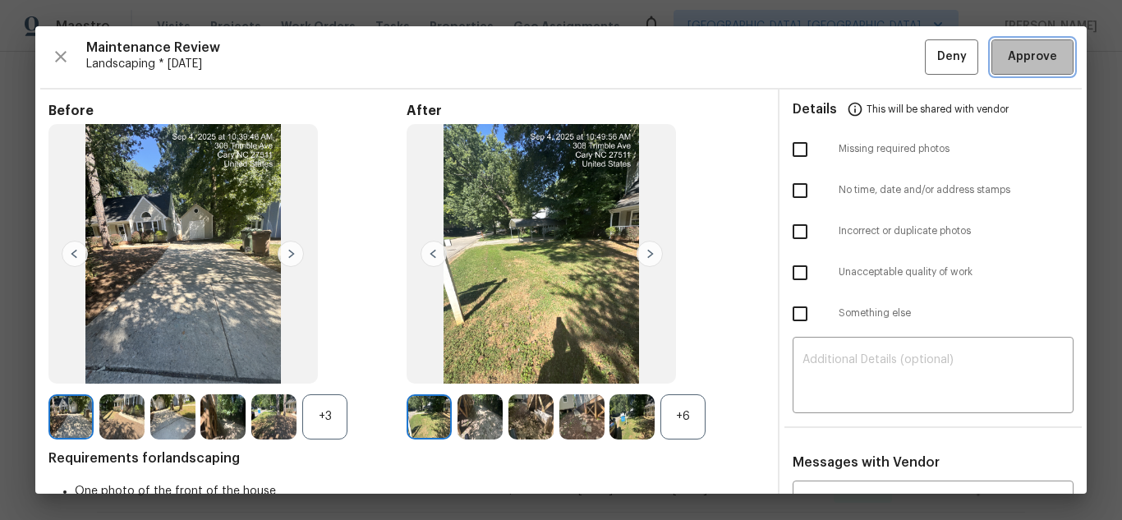
click at [1007, 49] on span "Approve" at bounding box center [1031, 57] width 49 height 21
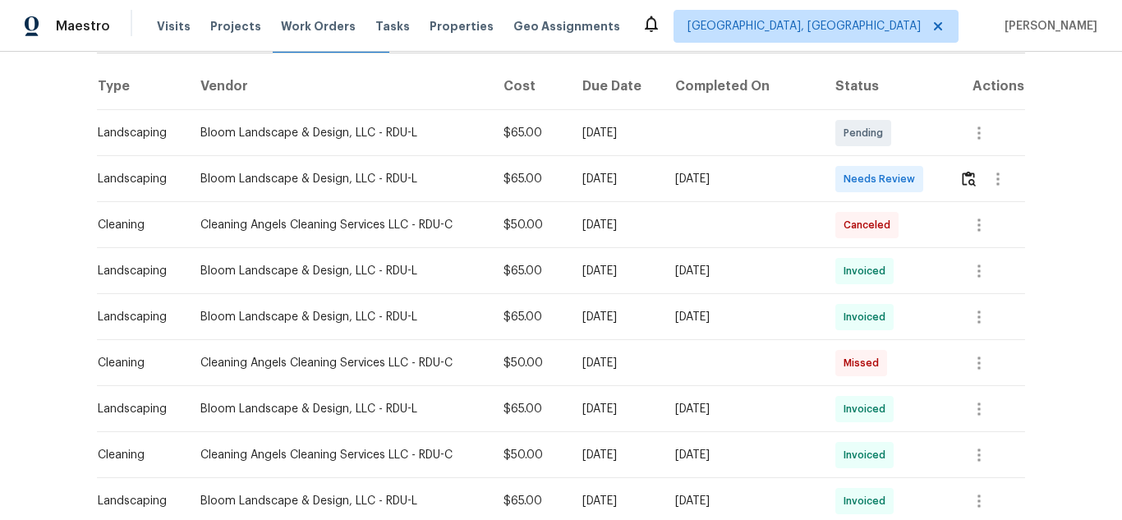
scroll to position [246, 0]
click at [962, 179] on img "button" at bounding box center [969, 177] width 14 height 16
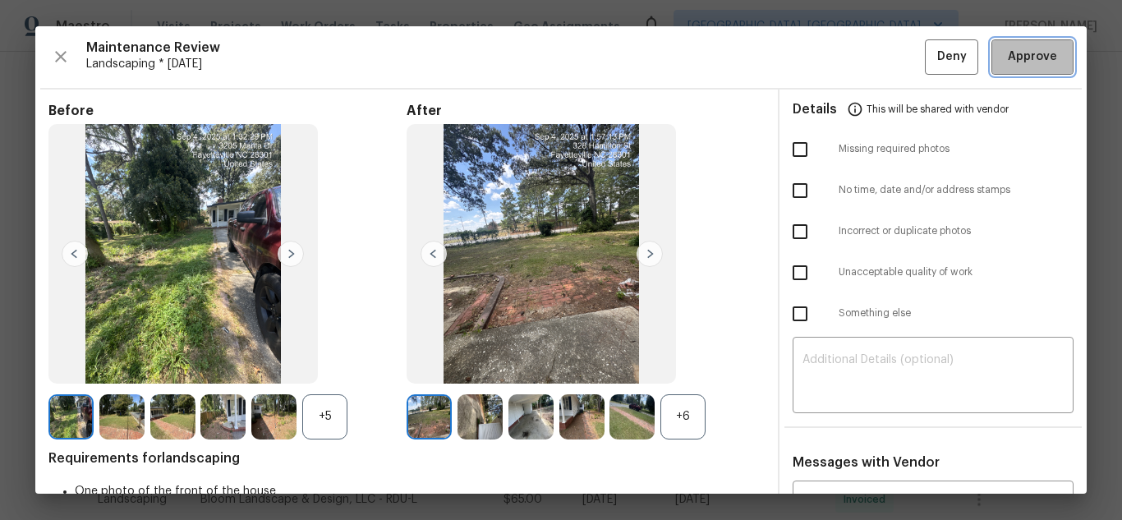
click at [1038, 53] on span "Approve" at bounding box center [1031, 57] width 49 height 21
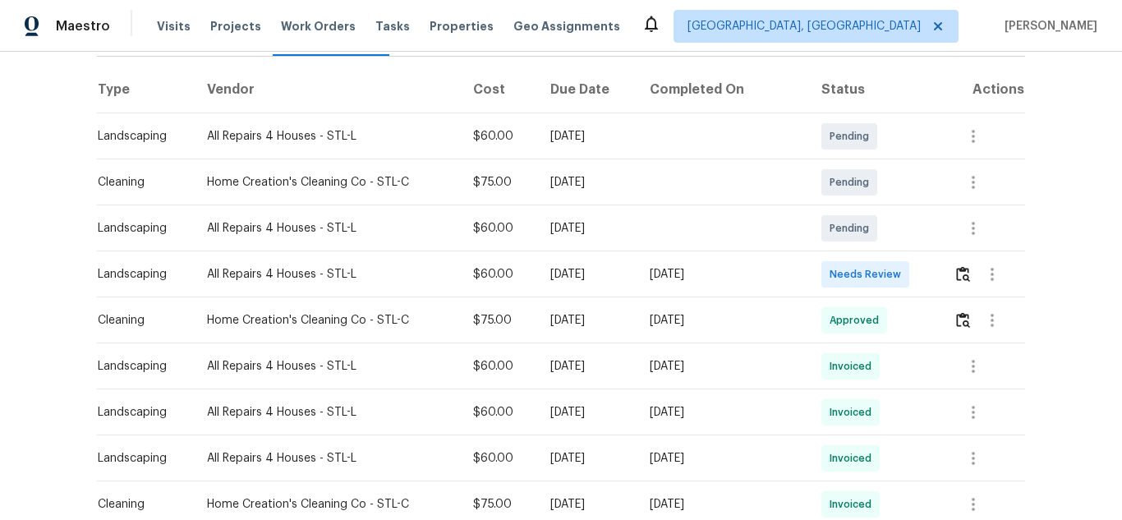
scroll to position [246, 0]
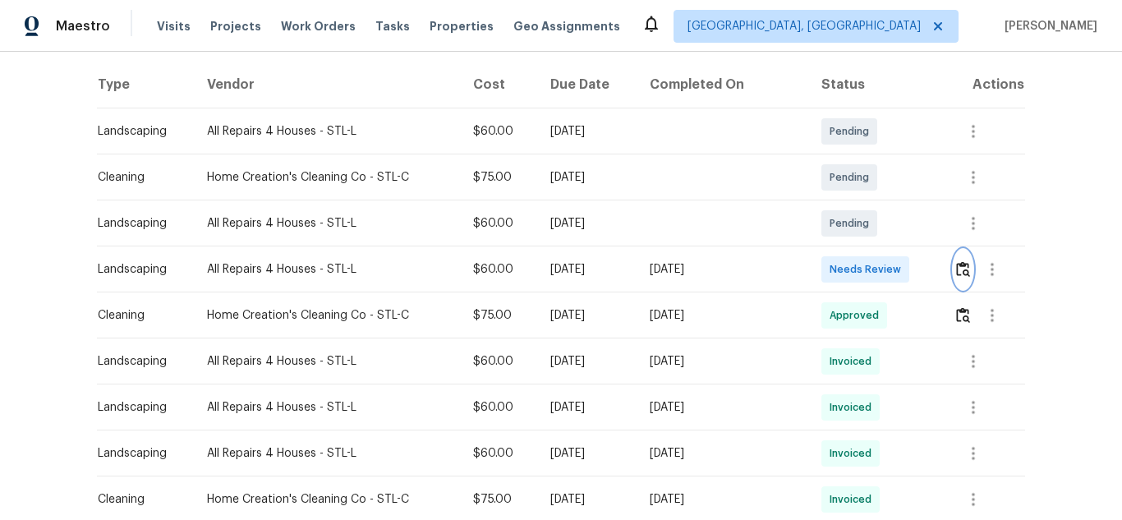
click at [959, 267] on img "button" at bounding box center [963, 269] width 14 height 16
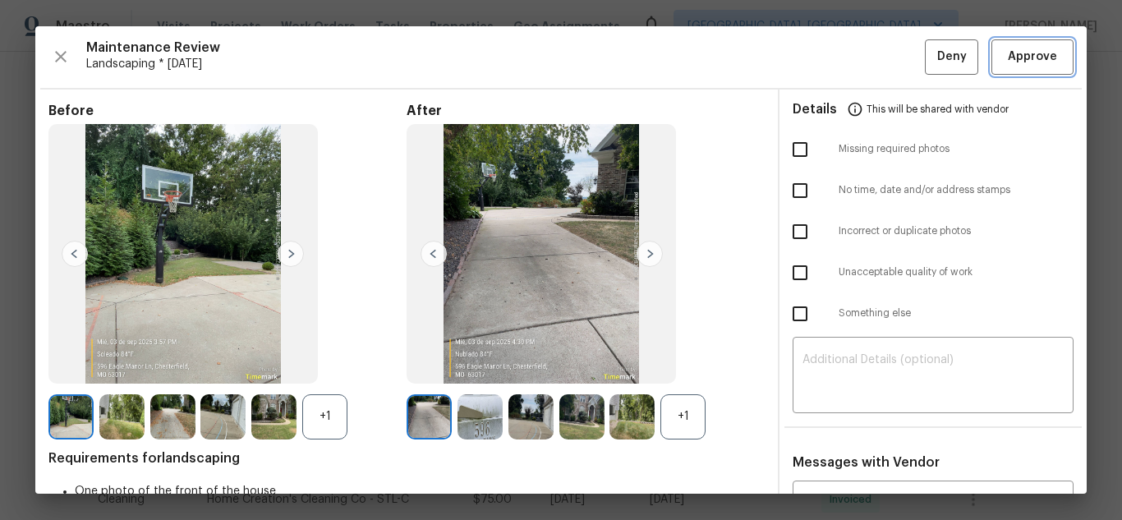
click at [1004, 54] on span "Approve" at bounding box center [1032, 57] width 56 height 21
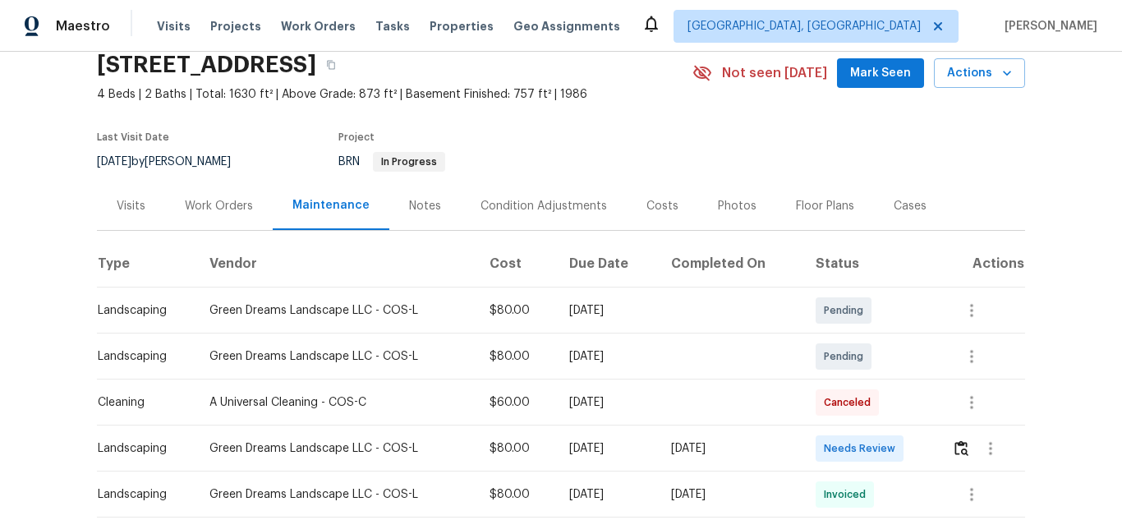
scroll to position [246, 0]
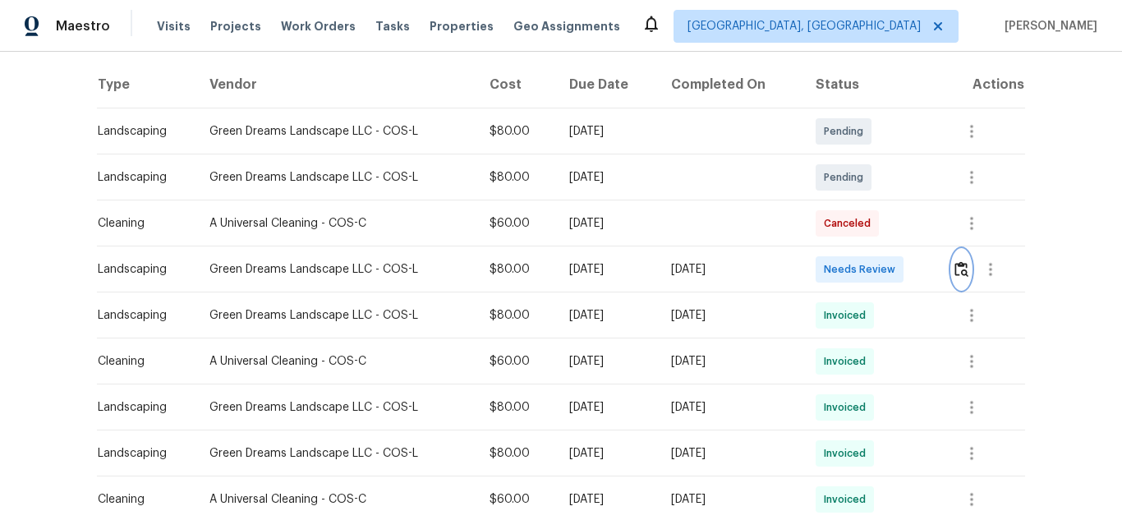
click at [957, 267] on img "button" at bounding box center [961, 269] width 14 height 16
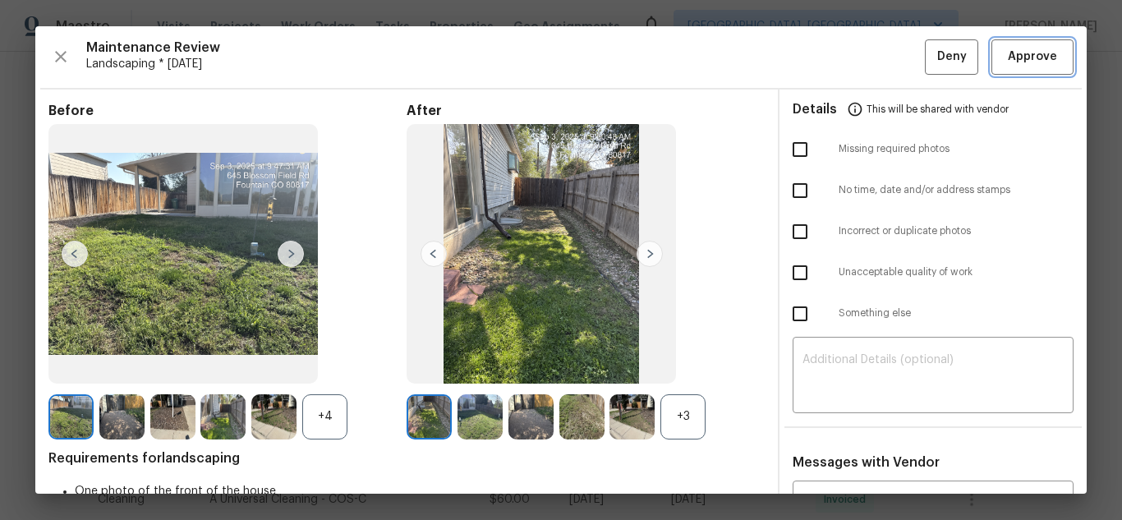
click at [1029, 62] on span "Approve" at bounding box center [1031, 57] width 49 height 21
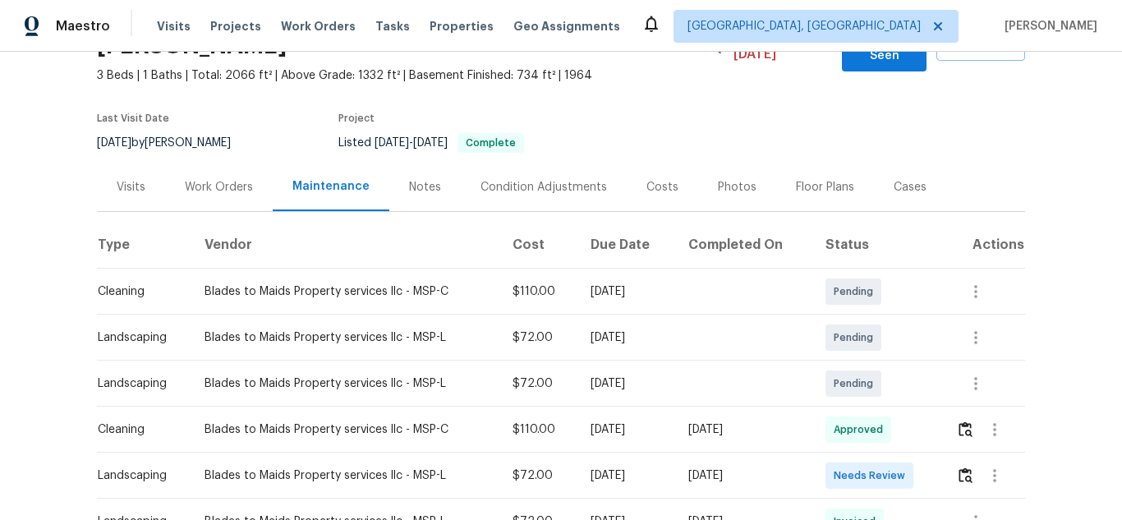
scroll to position [246, 0]
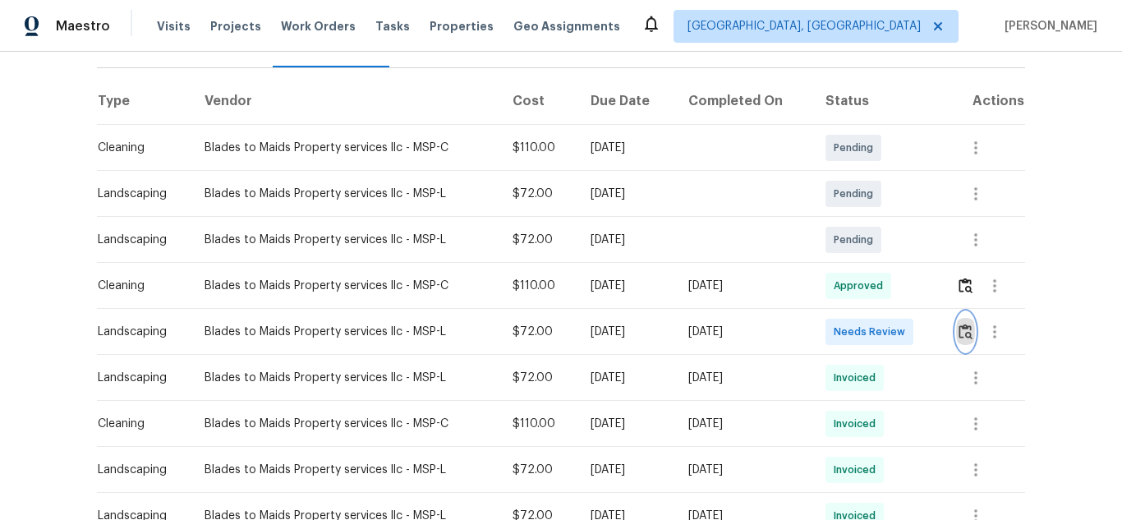
click at [969, 324] on button "button" at bounding box center [965, 331] width 19 height 39
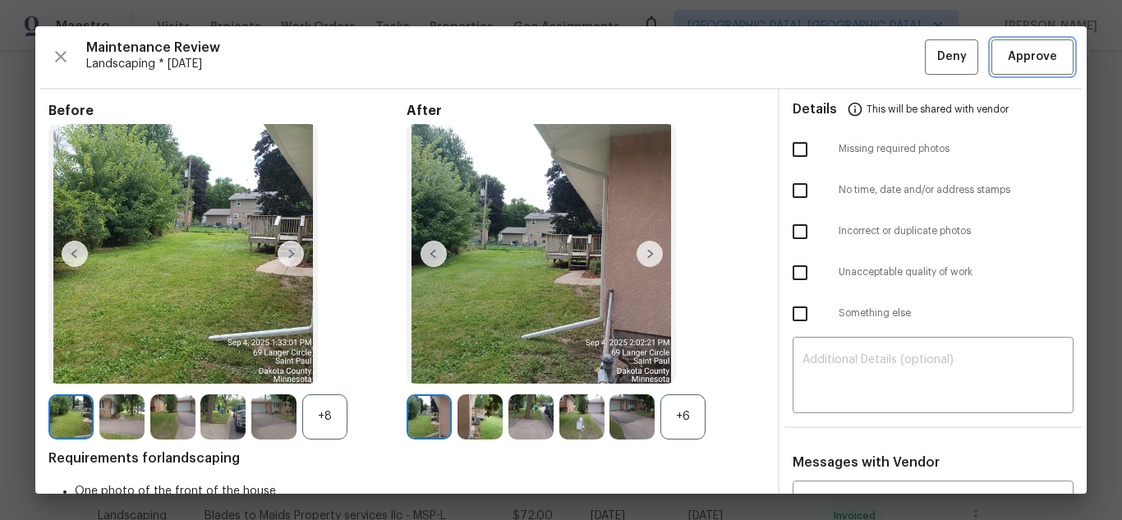
click at [1017, 57] on span "Approve" at bounding box center [1031, 57] width 49 height 21
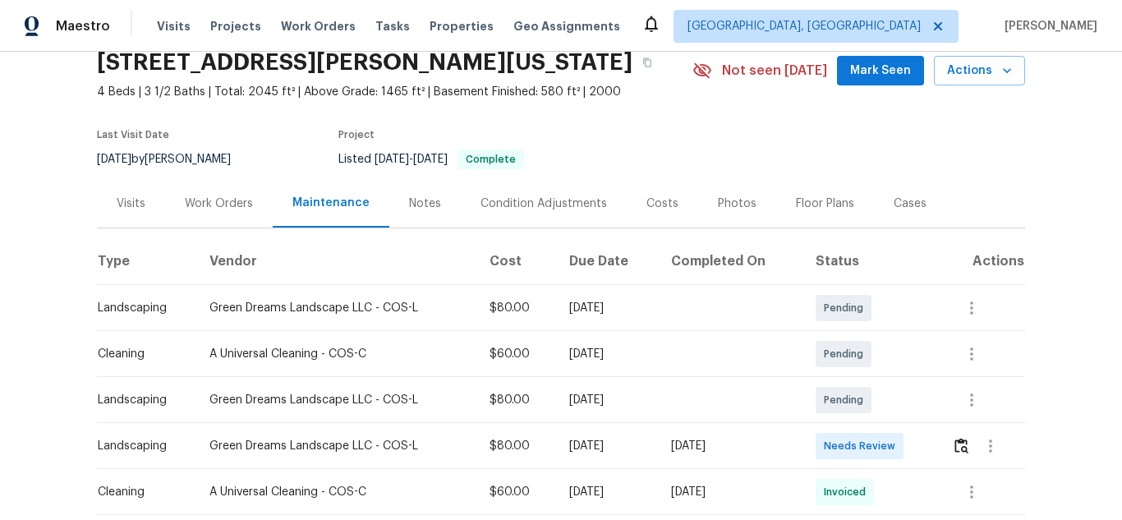
scroll to position [164, 0]
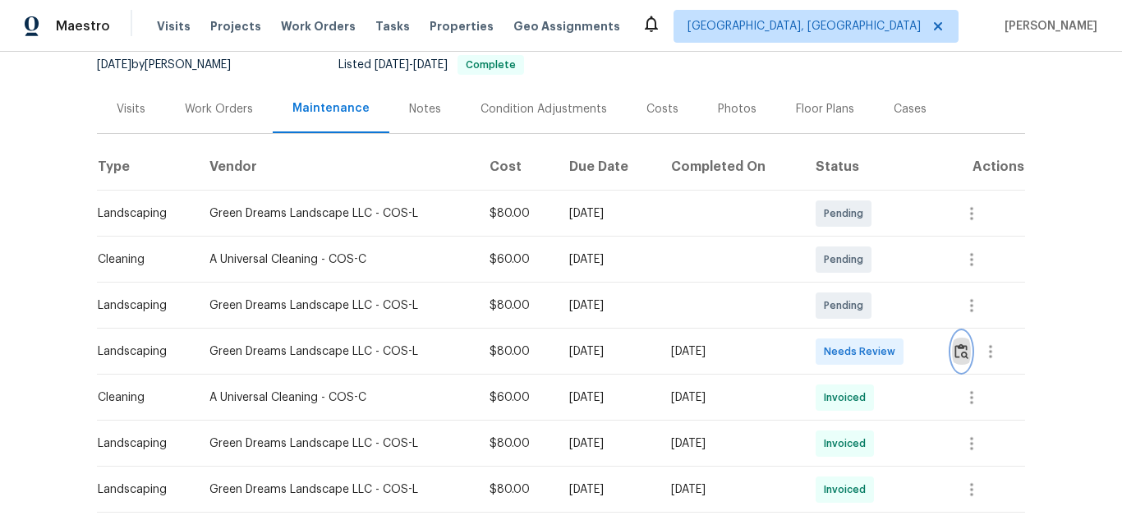
click at [956, 351] on img "button" at bounding box center [961, 351] width 14 height 16
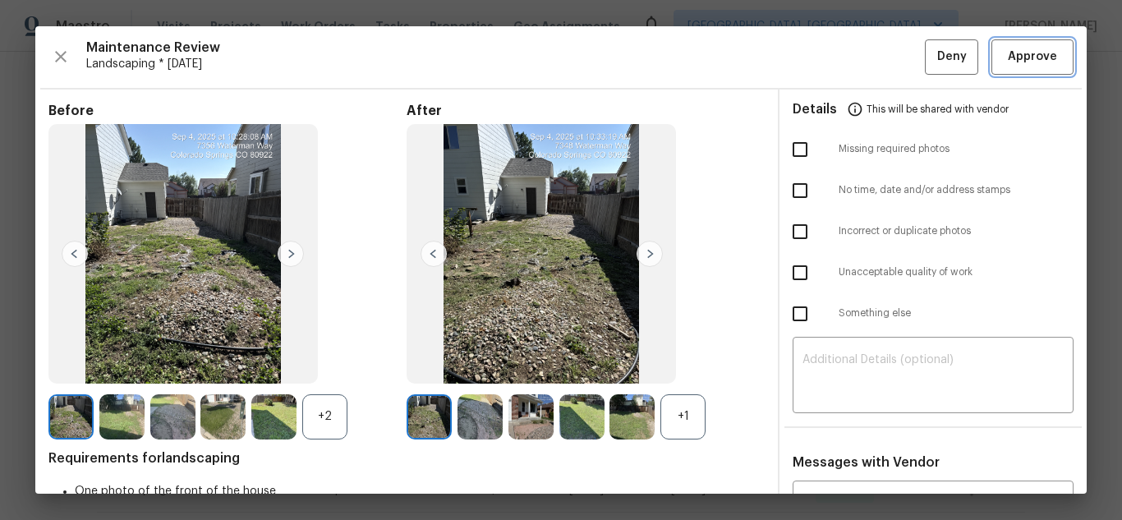
click at [1021, 44] on button "Approve" at bounding box center [1032, 56] width 82 height 35
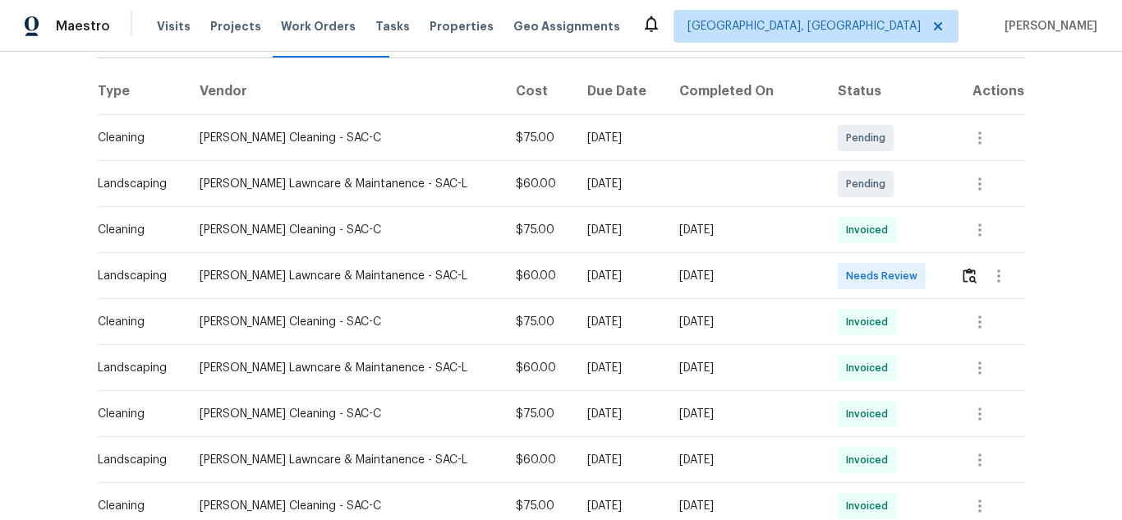
scroll to position [246, 0]
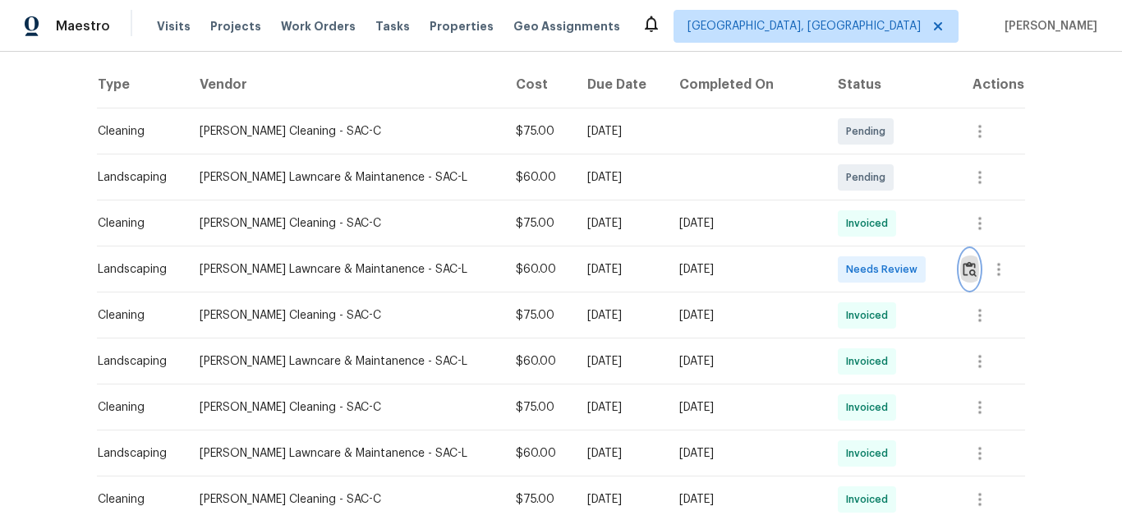
click at [965, 267] on img "button" at bounding box center [969, 269] width 14 height 16
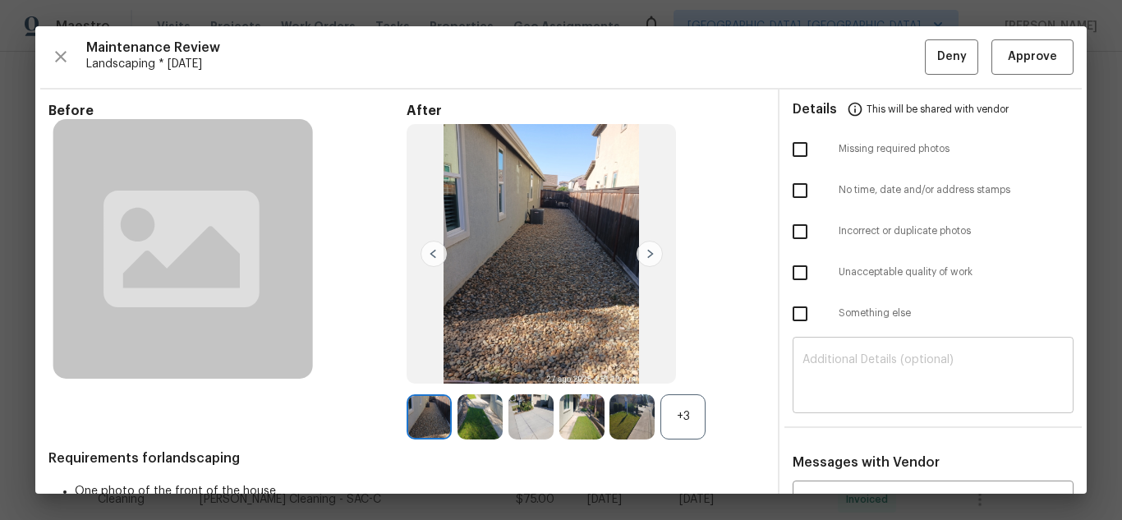
click at [919, 374] on textarea at bounding box center [932, 377] width 261 height 46
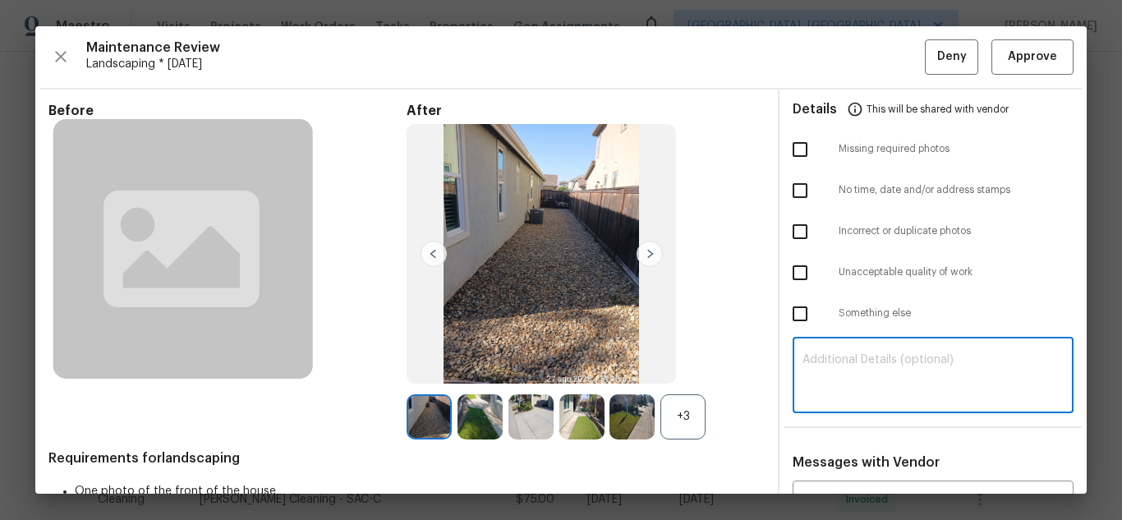
paste textarea "Maintenance Audit Team: Hello! Unfortunately, this landscaping visit completed …"
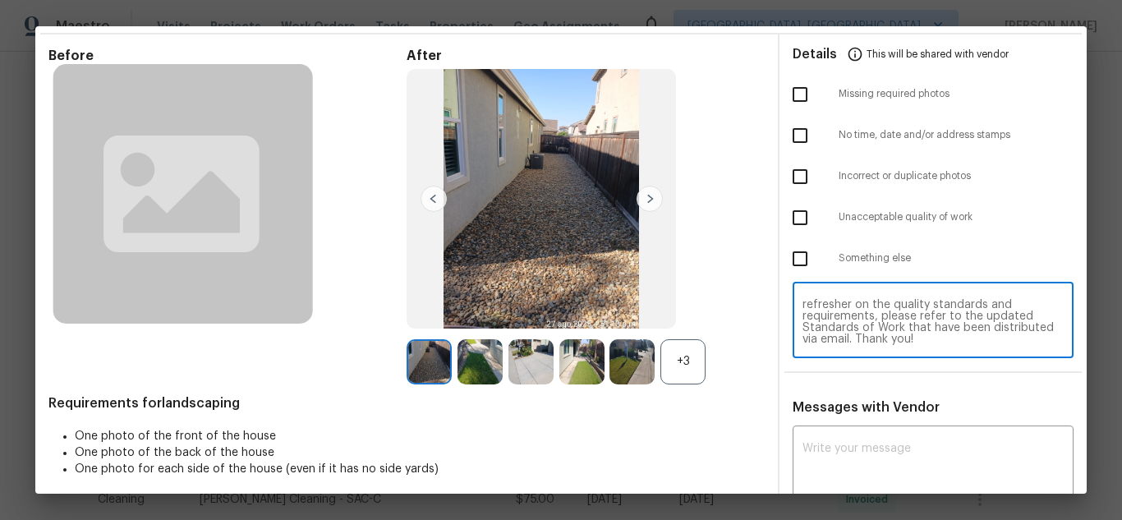
scroll to position [112, 0]
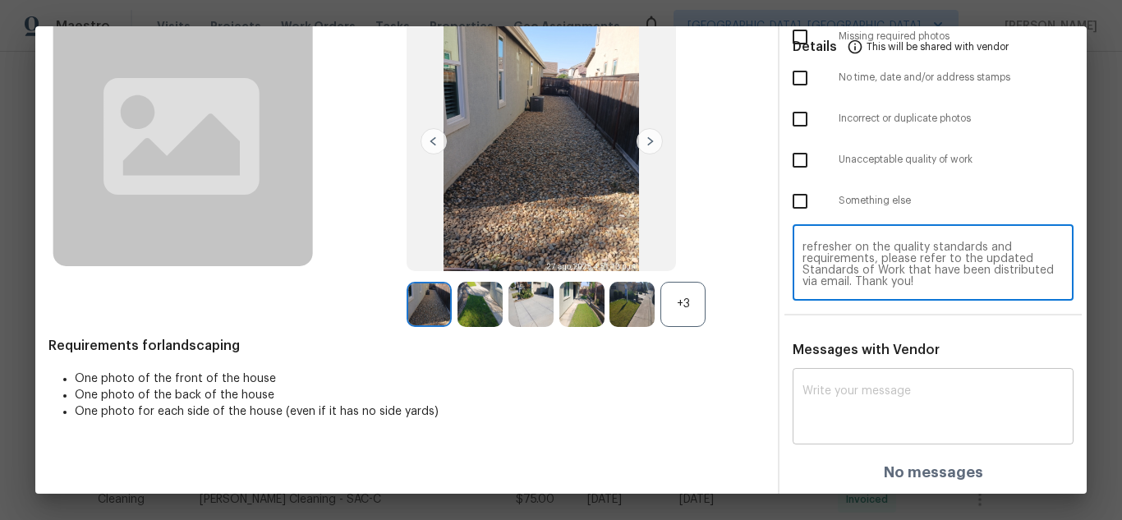
type textarea "Maintenance Audit Team: Hello! Unfortunately, this landscaping visit completed …"
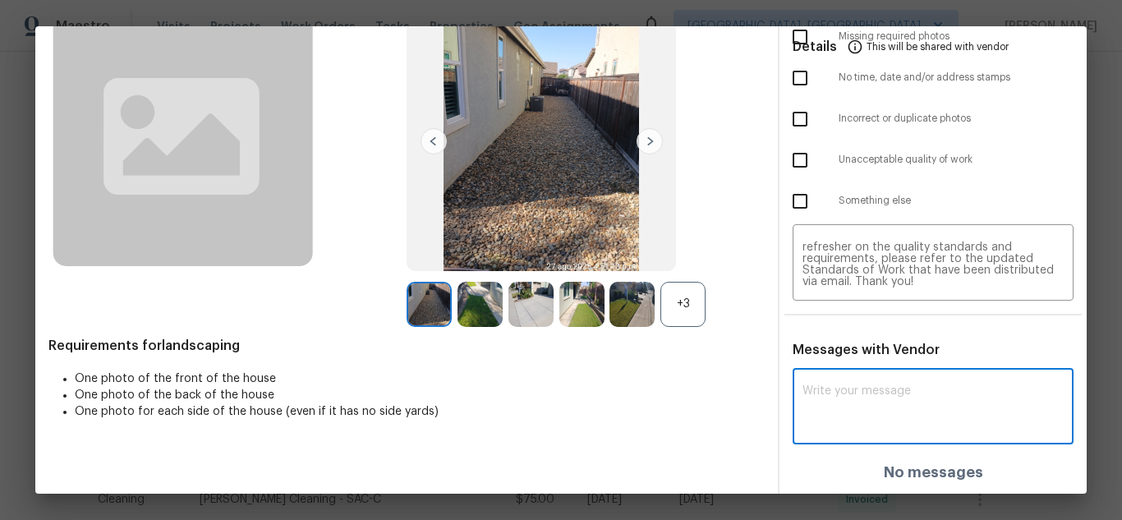
click at [874, 388] on textarea at bounding box center [932, 408] width 261 height 46
paste textarea "Maintenance Audit Team: Hello! Unfortunately, this landscaping visit completed …"
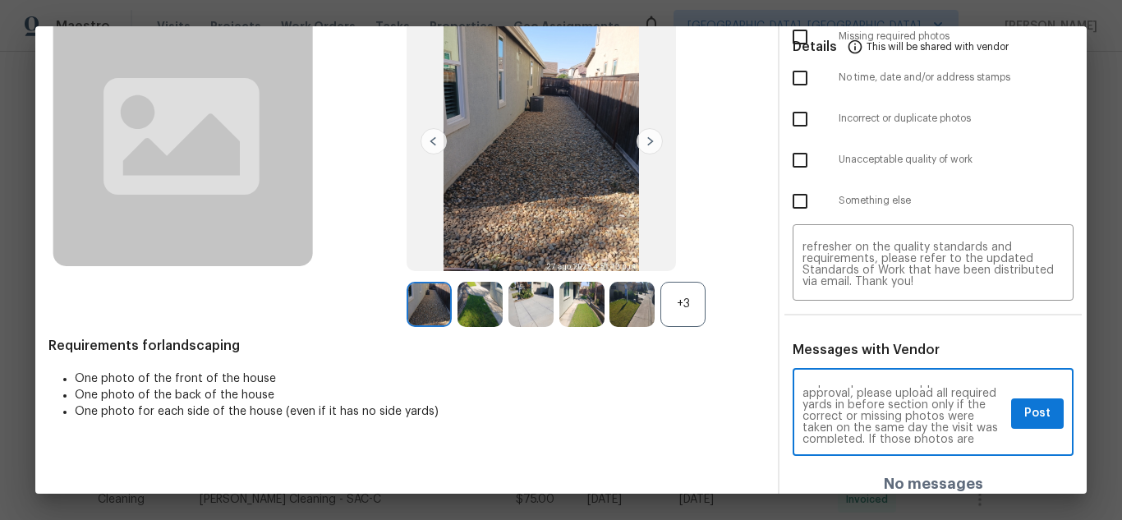
scroll to position [66, 0]
type textarea "Maintenance Audit Team: Hello! Unfortunately, this landscaping visit completed …"
click at [1011, 412] on button "Post" at bounding box center [1037, 413] width 53 height 30
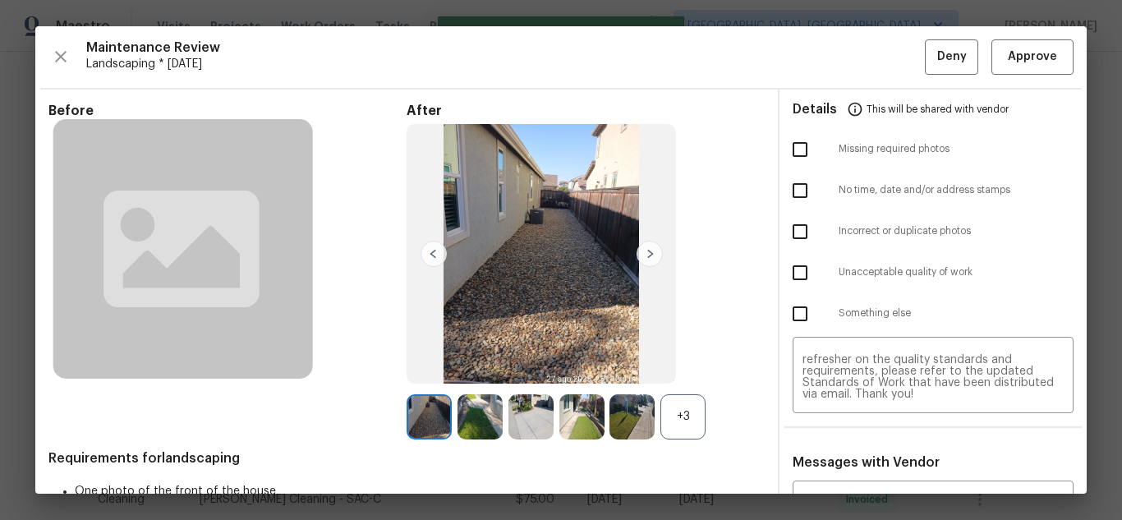
scroll to position [0, 0]
click at [797, 149] on input "checkbox" at bounding box center [800, 149] width 34 height 34
checkbox input "true"
click at [937, 51] on span "Deny" at bounding box center [952, 57] width 30 height 21
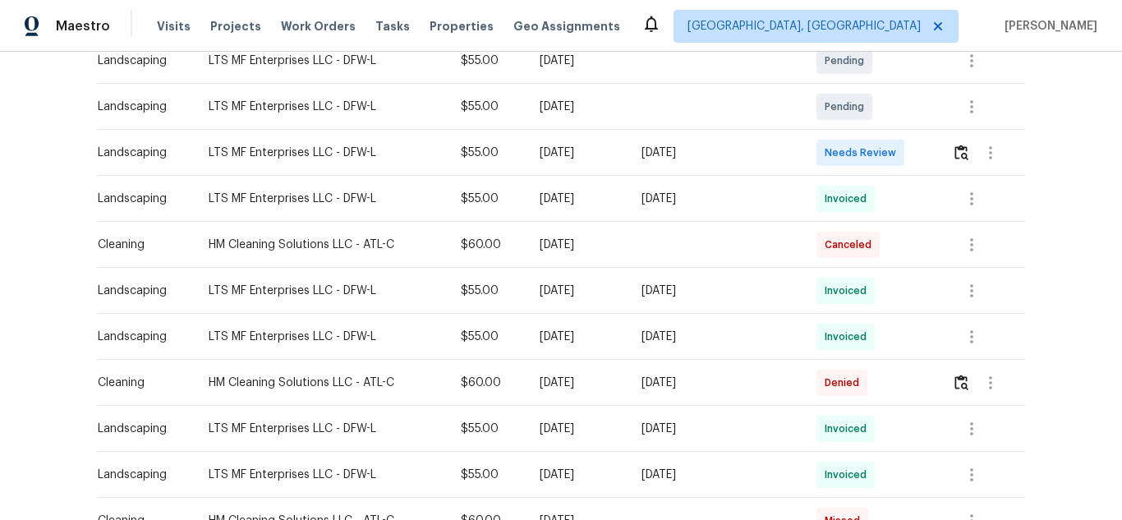
scroll to position [328, 0]
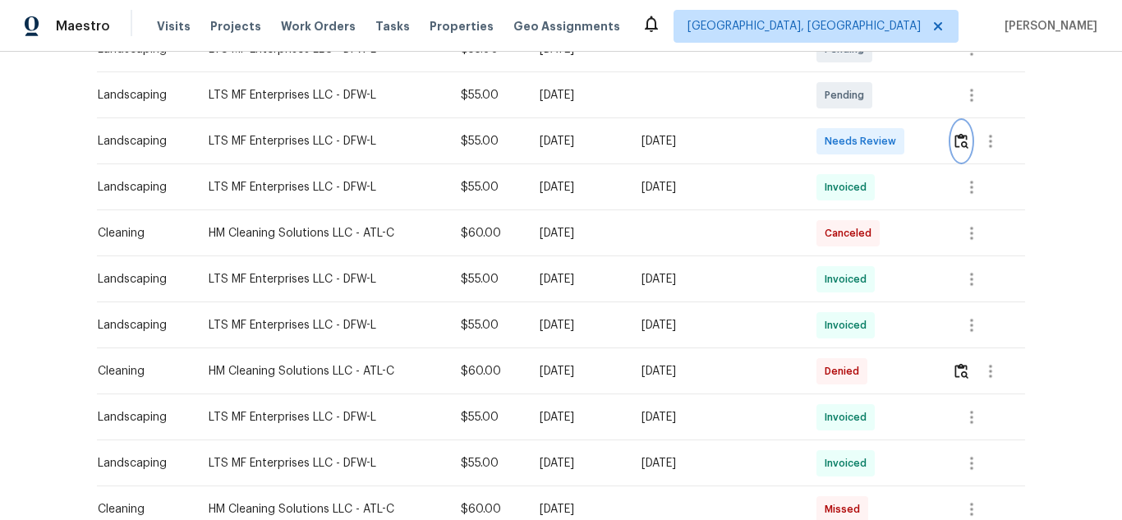
click at [956, 140] on img "button" at bounding box center [961, 141] width 14 height 16
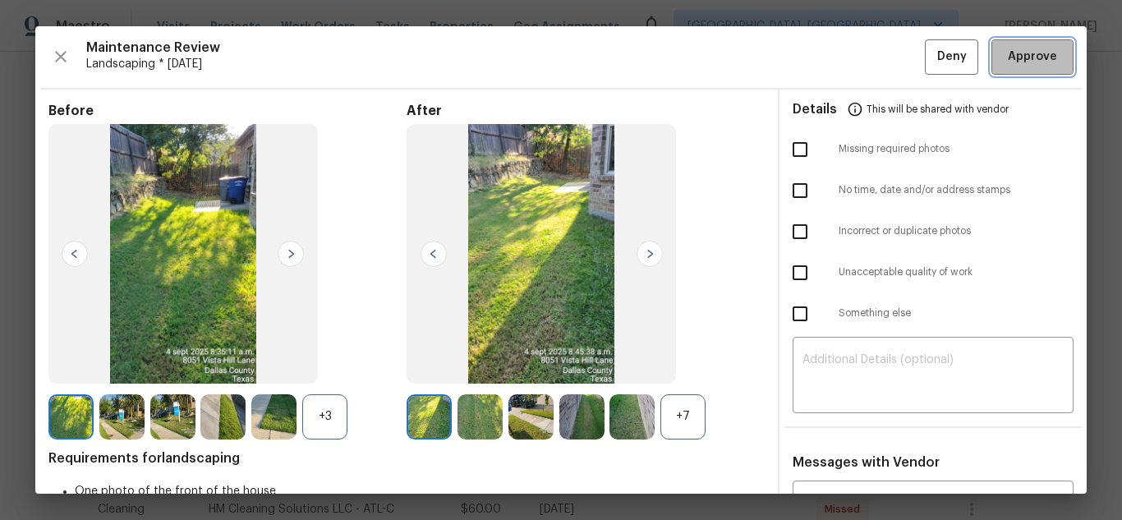
click at [1037, 65] on span "Approve" at bounding box center [1031, 57] width 49 height 21
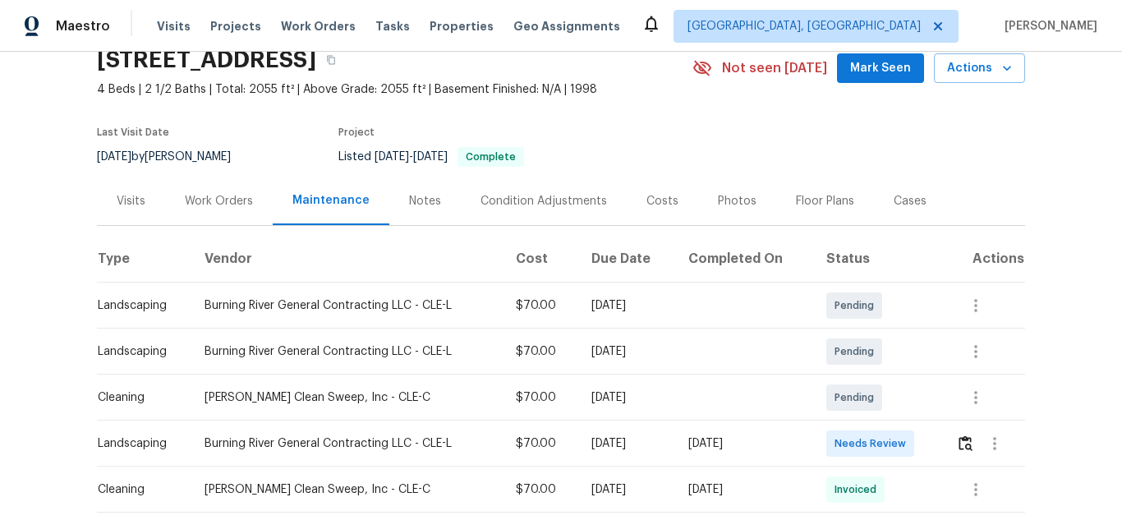
scroll to position [164, 0]
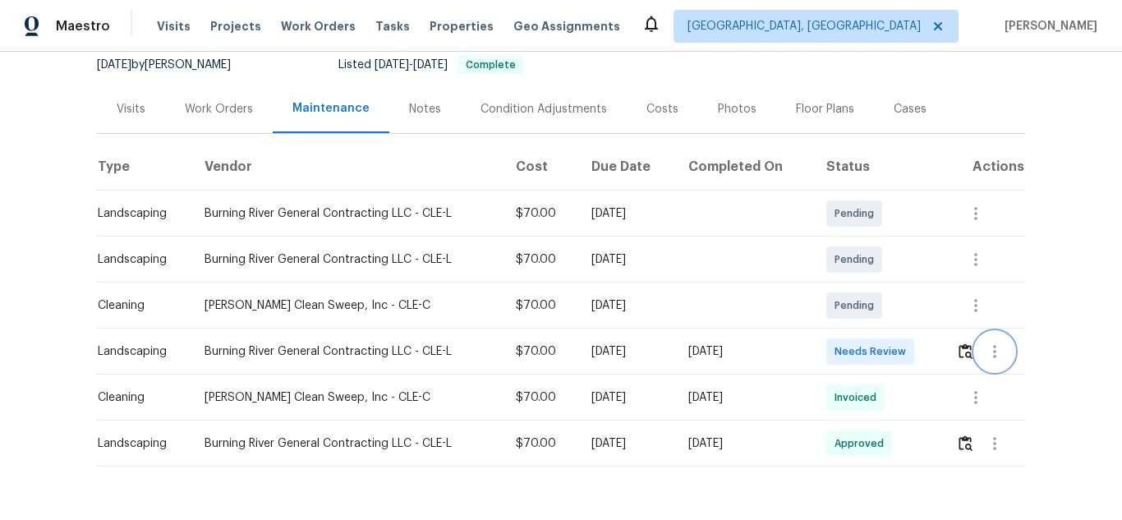
click at [975, 343] on button "button" at bounding box center [994, 351] width 39 height 39
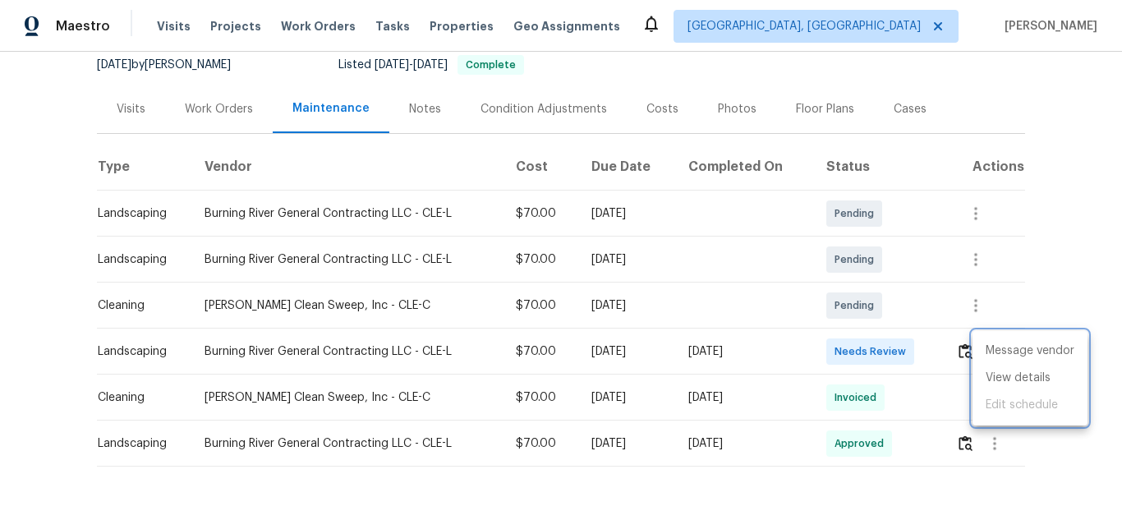
click at [962, 348] on div at bounding box center [561, 260] width 1122 height 520
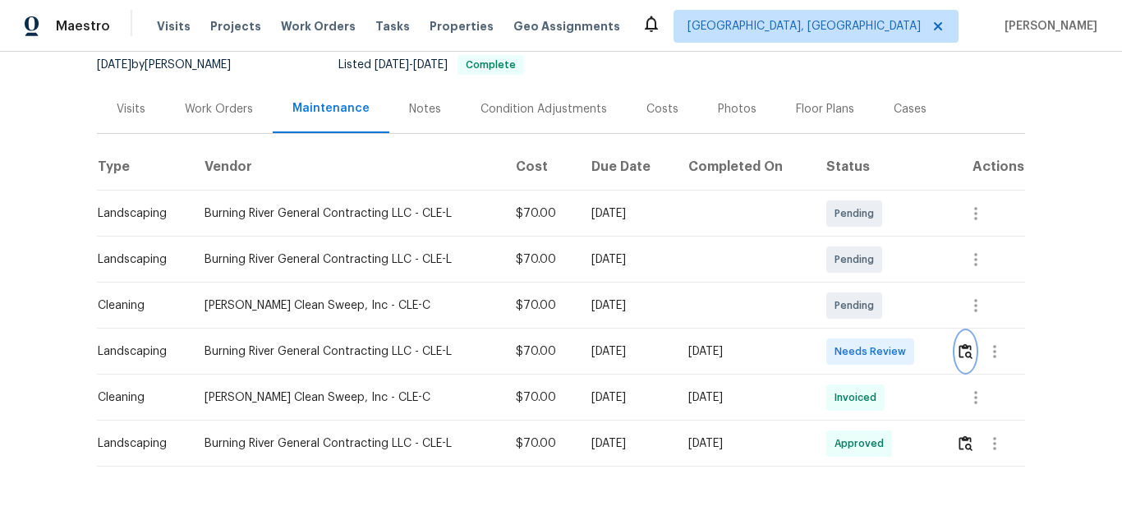
click at [959, 354] on img "button" at bounding box center [965, 351] width 14 height 16
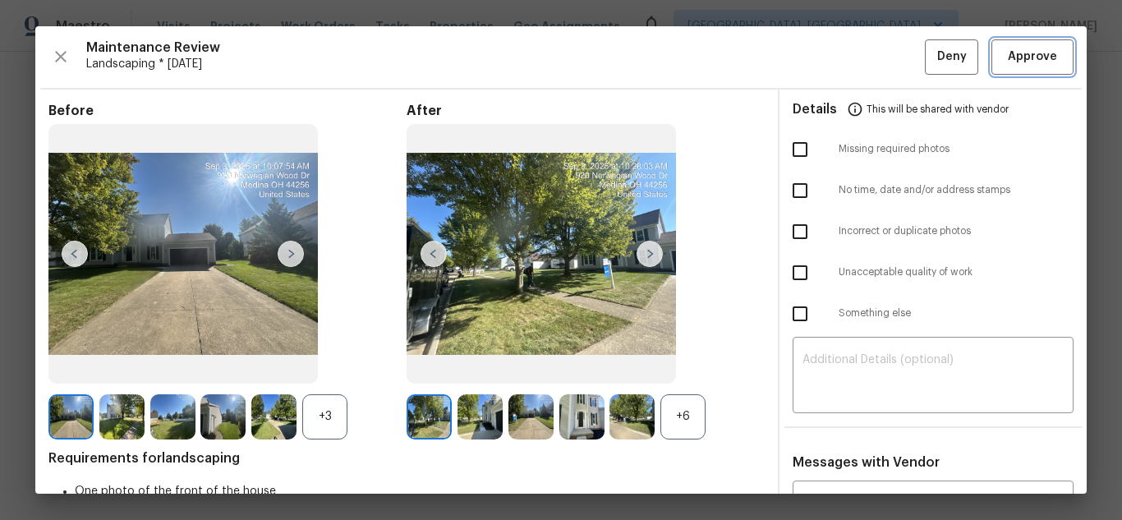
click at [1020, 57] on span "Approve" at bounding box center [1031, 57] width 49 height 21
